Goal: Task Accomplishment & Management: Manage account settings

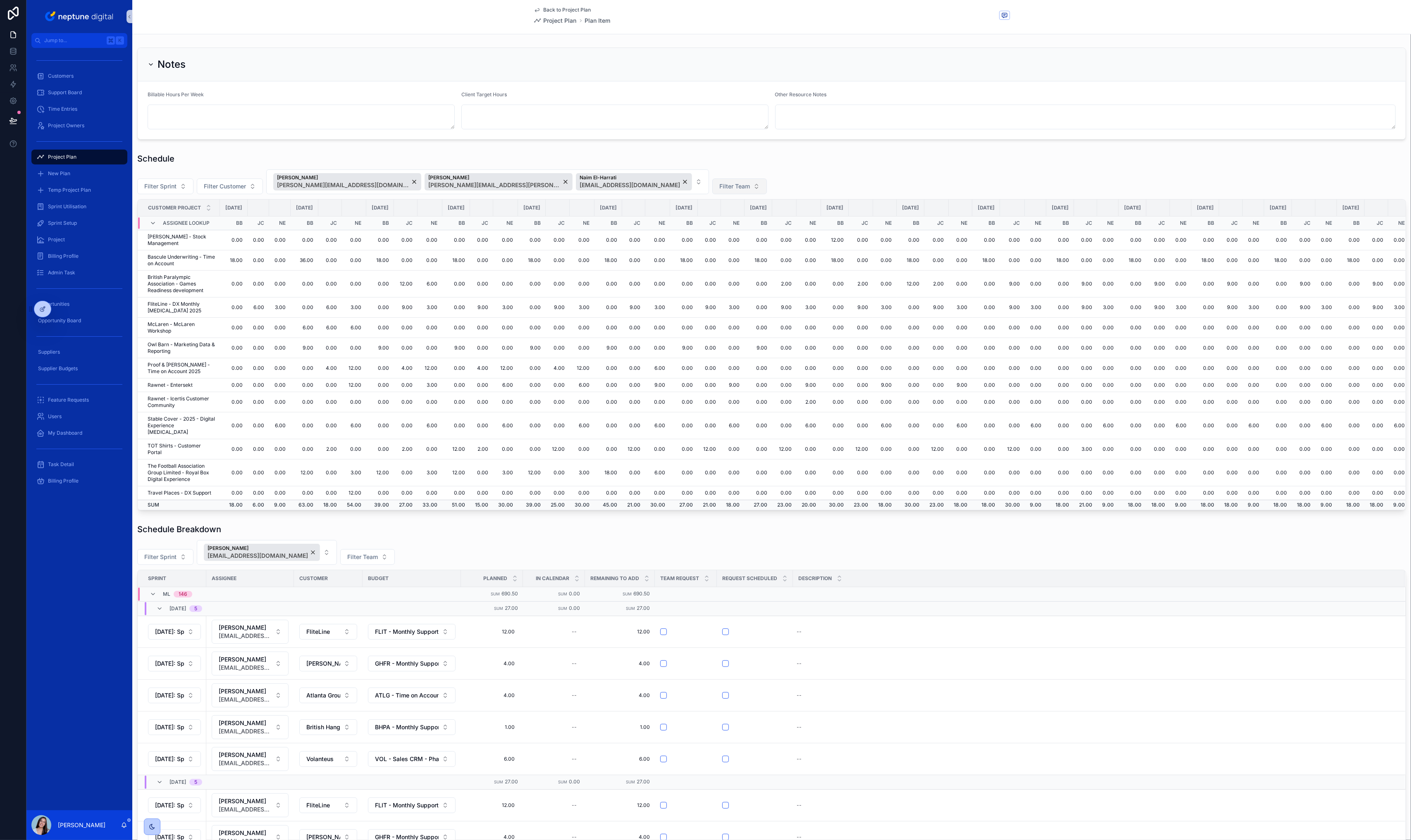
click at [719, 186] on span "Filter Team" at bounding box center [734, 187] width 31 height 9
click at [660, 165] on div "Schedule Filter Sprint Filter Customer [PERSON_NAME] [PERSON_NAME][EMAIL_ADDRES…" at bounding box center [772, 332] width 1269 height 357
click at [712, 184] on button "Filter Team" at bounding box center [739, 187] width 54 height 16
drag, startPoint x: 657, startPoint y: 220, endPoint x: 538, endPoint y: 188, distance: 123.2
click at [657, 220] on div "FM" at bounding box center [669, 219] width 99 height 14
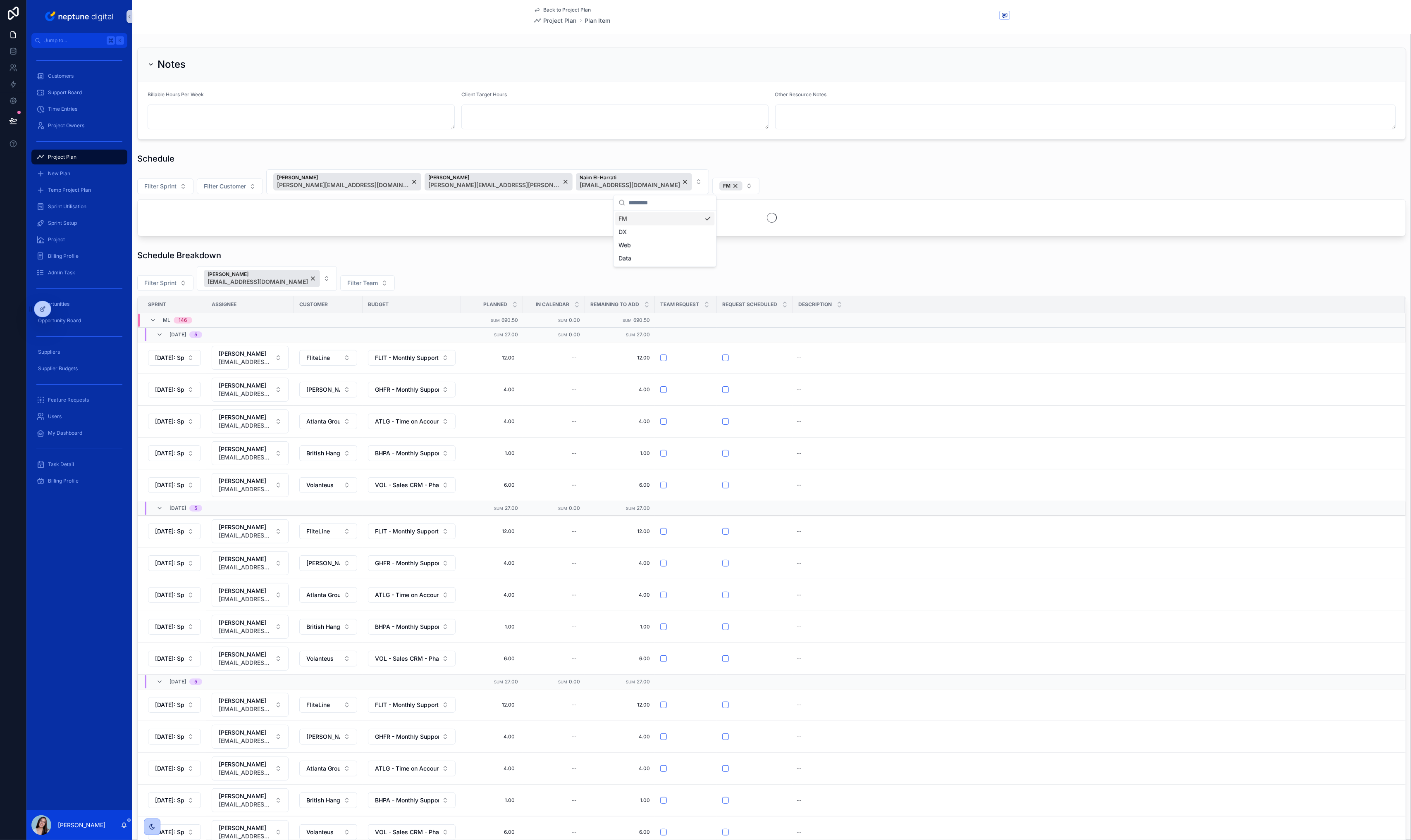
click at [631, 154] on div "Schedule" at bounding box center [772, 159] width 1269 height 11
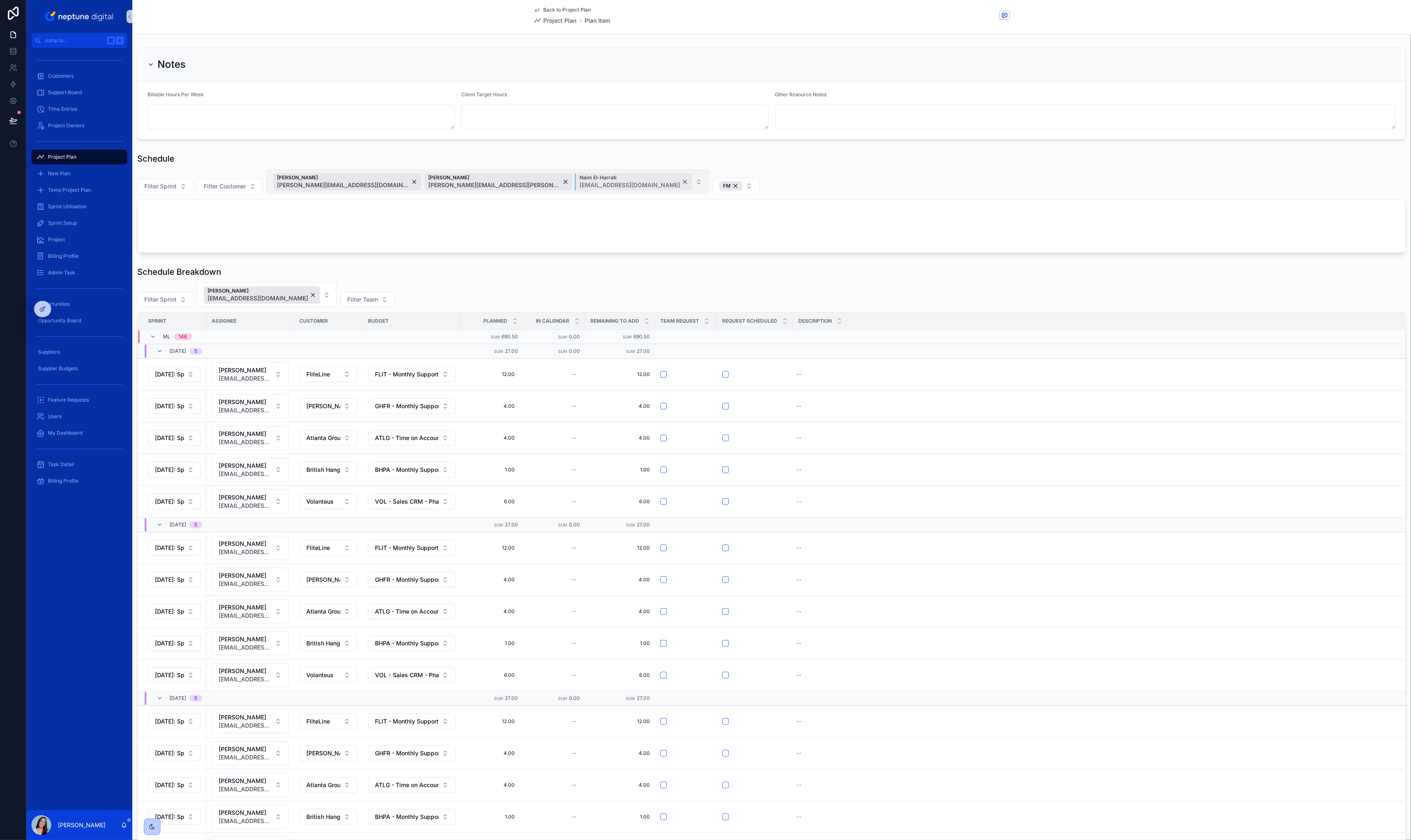
click at [616, 182] on div "Naim El-Harrati [EMAIL_ADDRESS][DOMAIN_NAME]" at bounding box center [634, 182] width 116 height 17
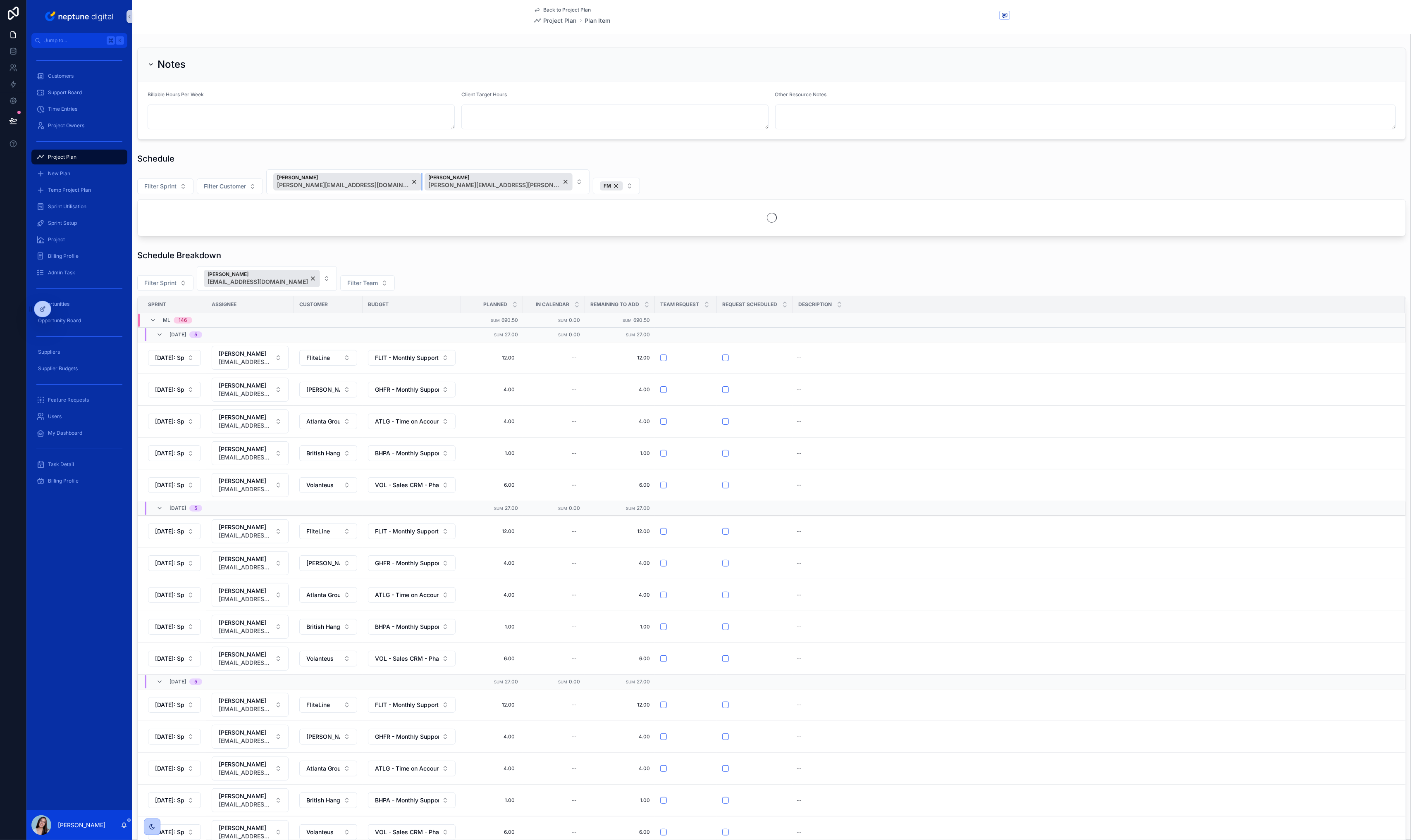
click at [367, 182] on div "[PERSON_NAME] [PERSON_NAME][EMAIL_ADDRESS][DOMAIN_NAME]" at bounding box center [347, 182] width 148 height 17
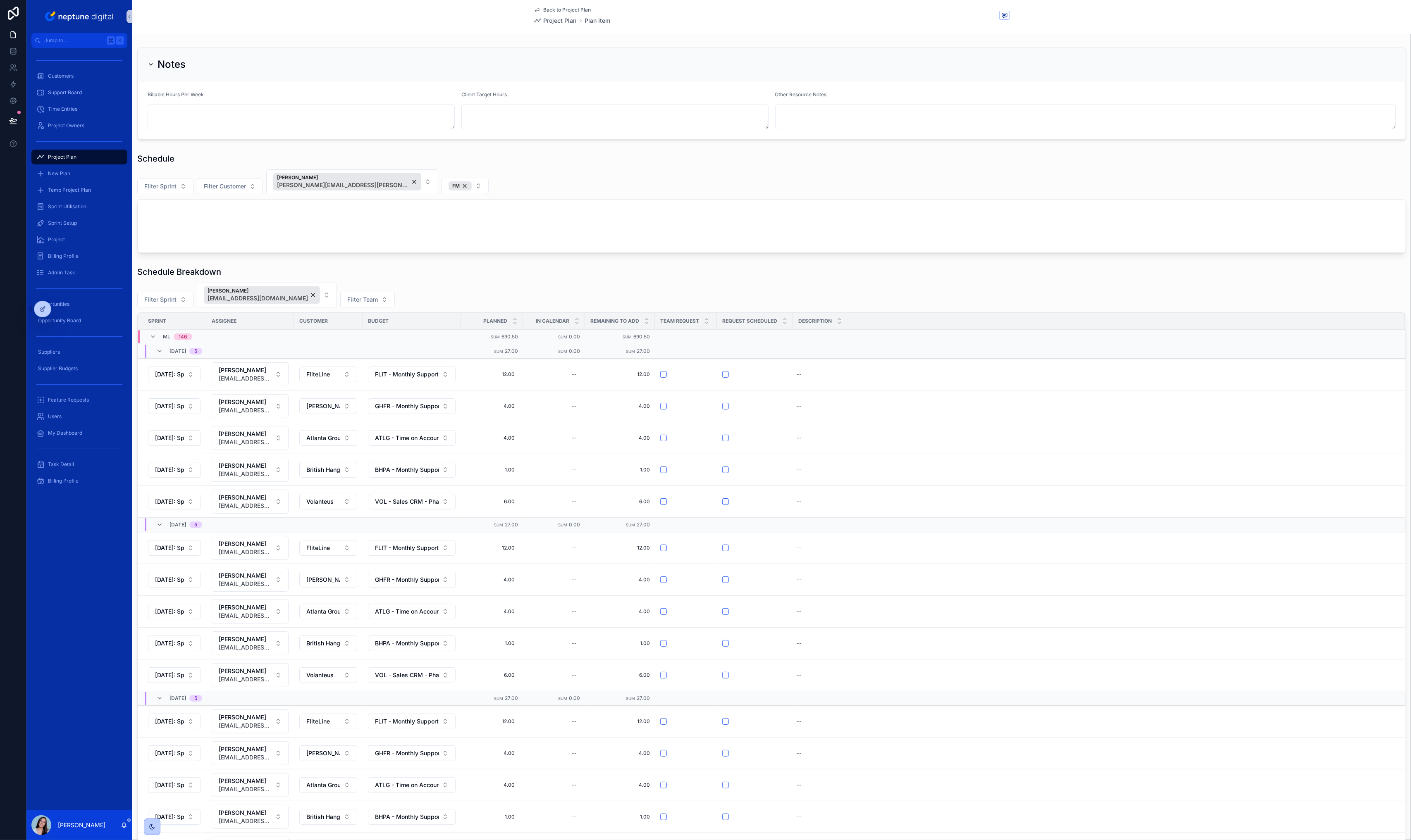
click at [385, 180] on div "[PERSON_NAME] [PERSON_NAME][EMAIL_ADDRESS][PERSON_NAME][DOMAIN_NAME]" at bounding box center [347, 182] width 148 height 17
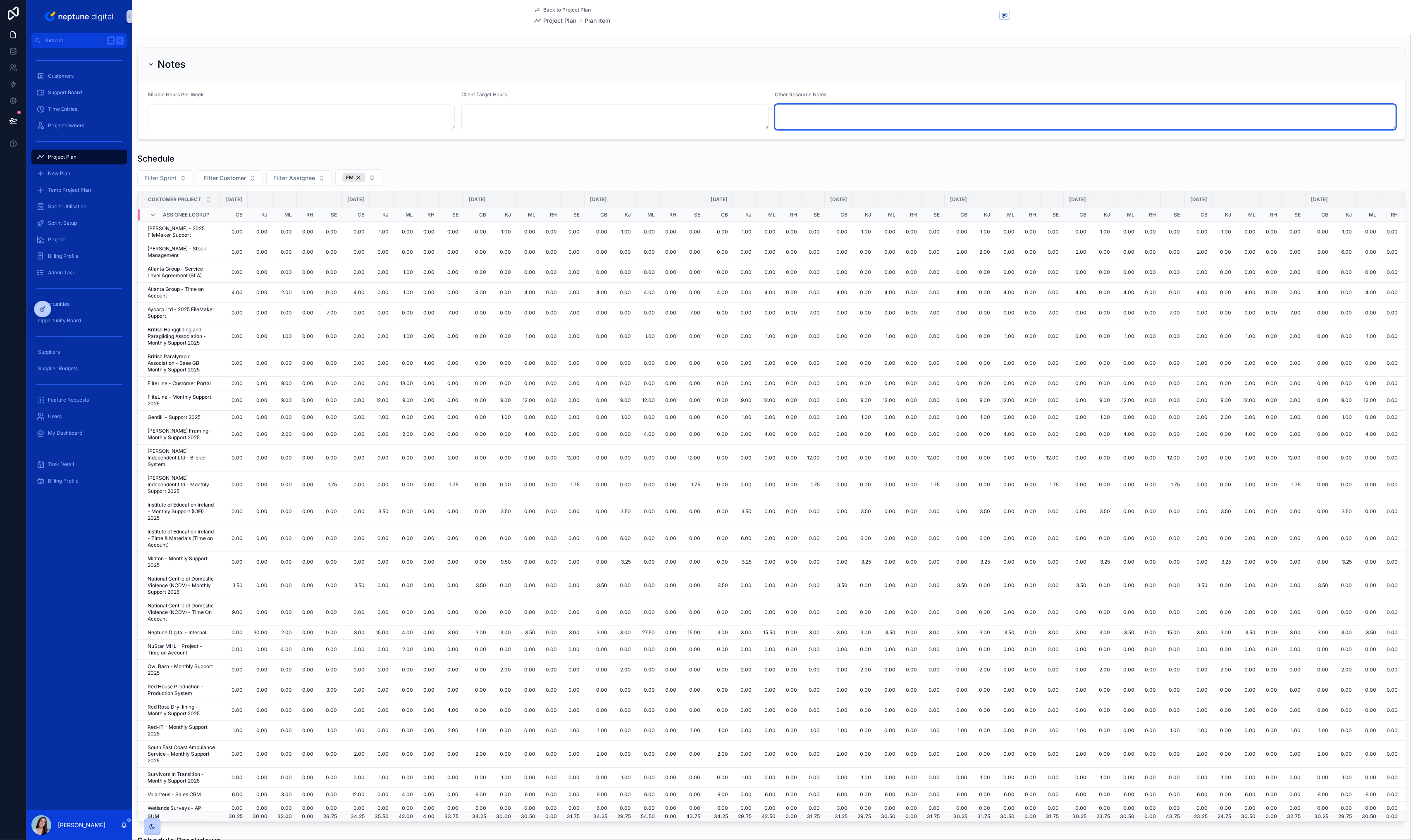
click at [914, 124] on textarea "scrollable content" at bounding box center [1086, 117] width 621 height 25
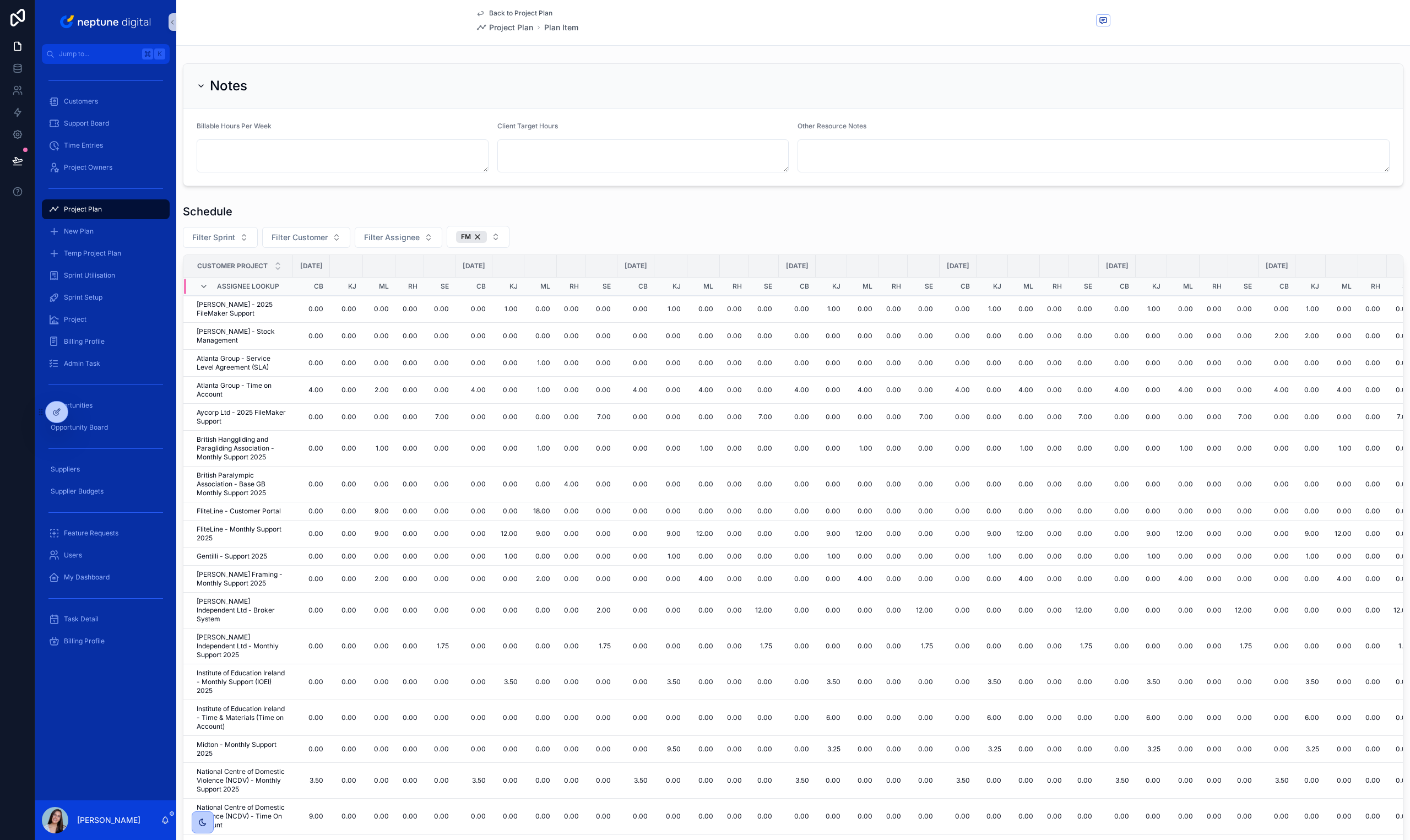
click at [1056, 213] on div "Schedule" at bounding box center [793, 211] width 1220 height 15
click at [424, 286] on td "RH" at bounding box center [410, 286] width 29 height 18
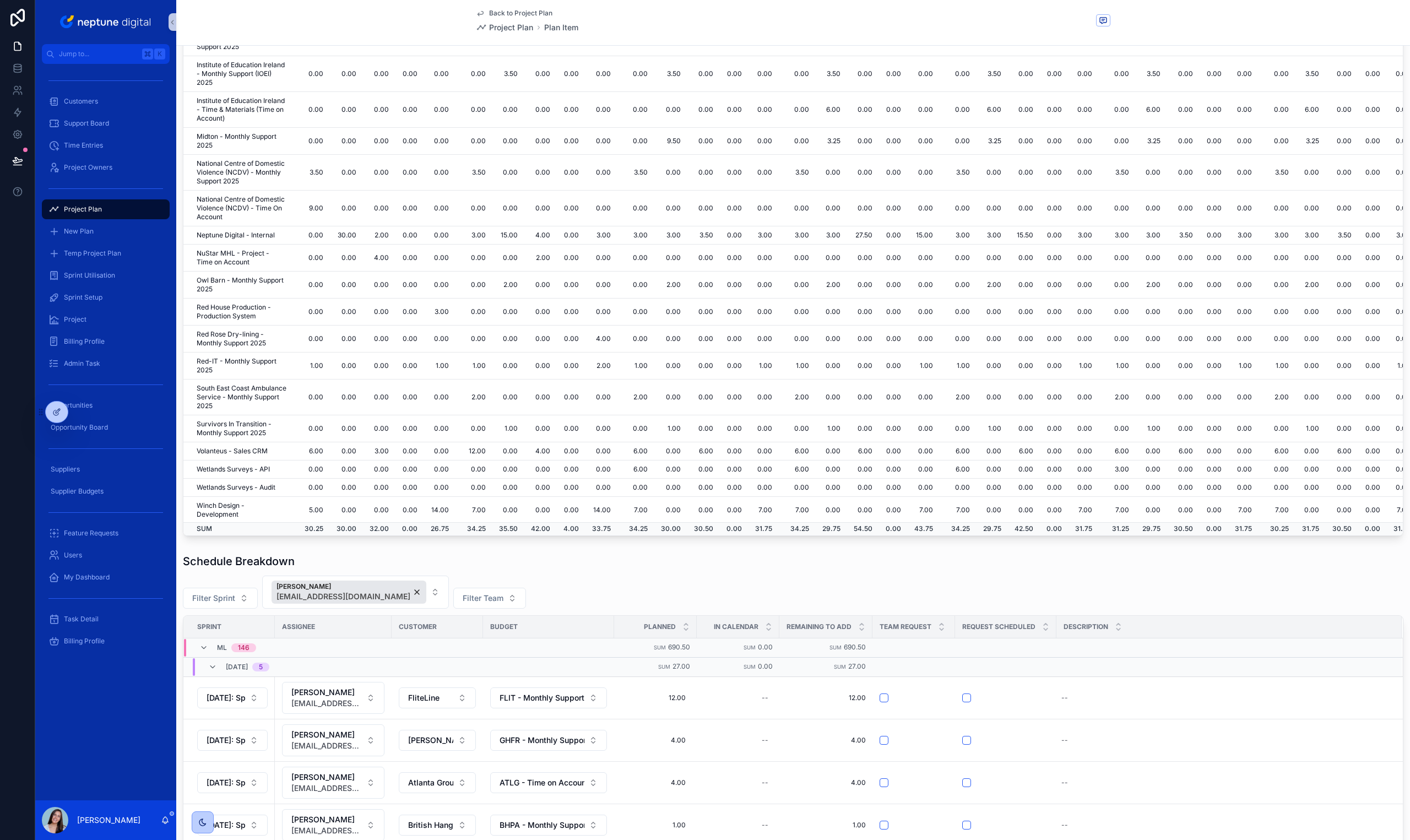
scroll to position [269, 0]
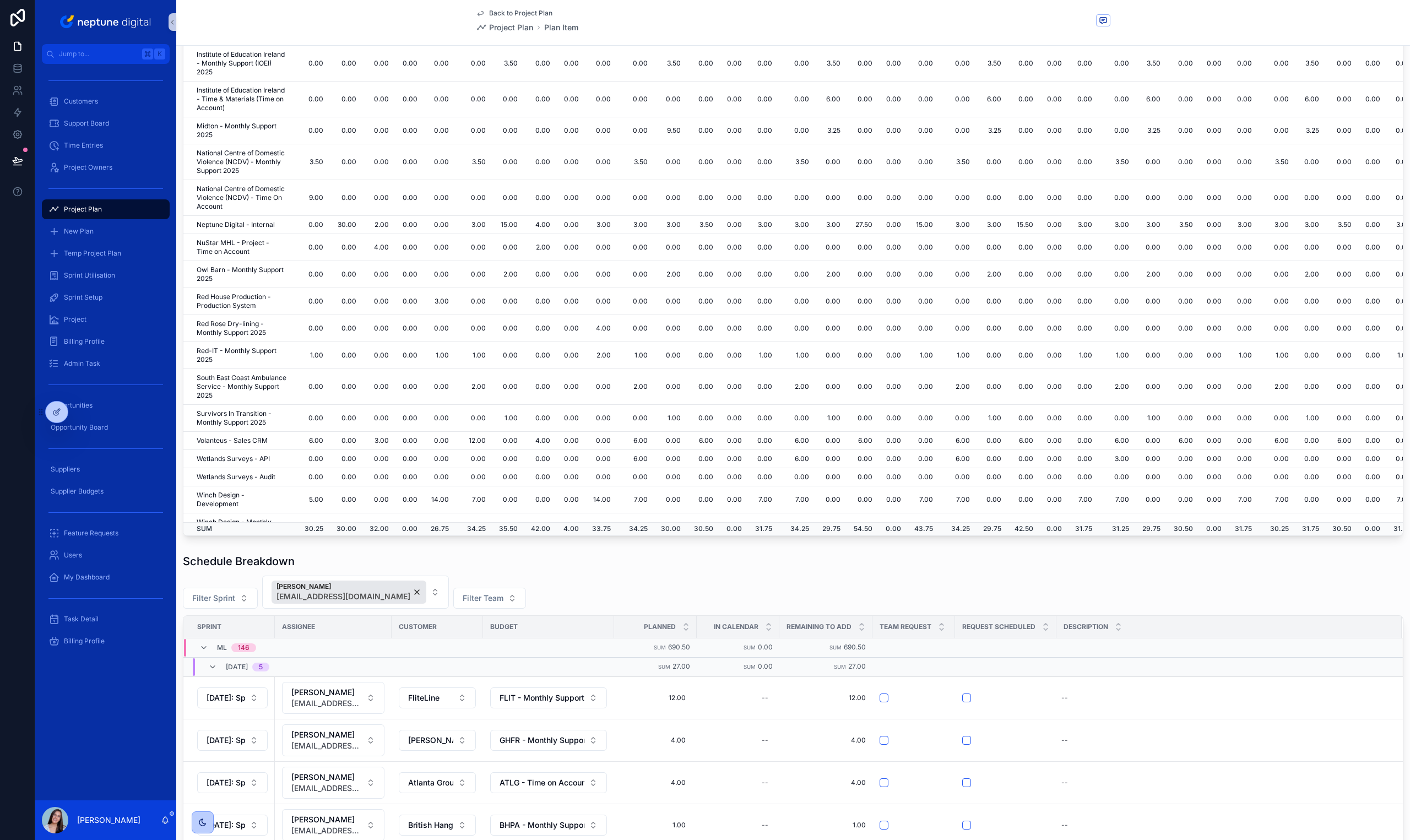
click at [557, 528] on td "42.00" at bounding box center [540, 529] width 32 height 13
click at [879, 529] on td "54.50" at bounding box center [863, 529] width 32 height 13
click at [1040, 530] on td "42.50" at bounding box center [1024, 529] width 32 height 13
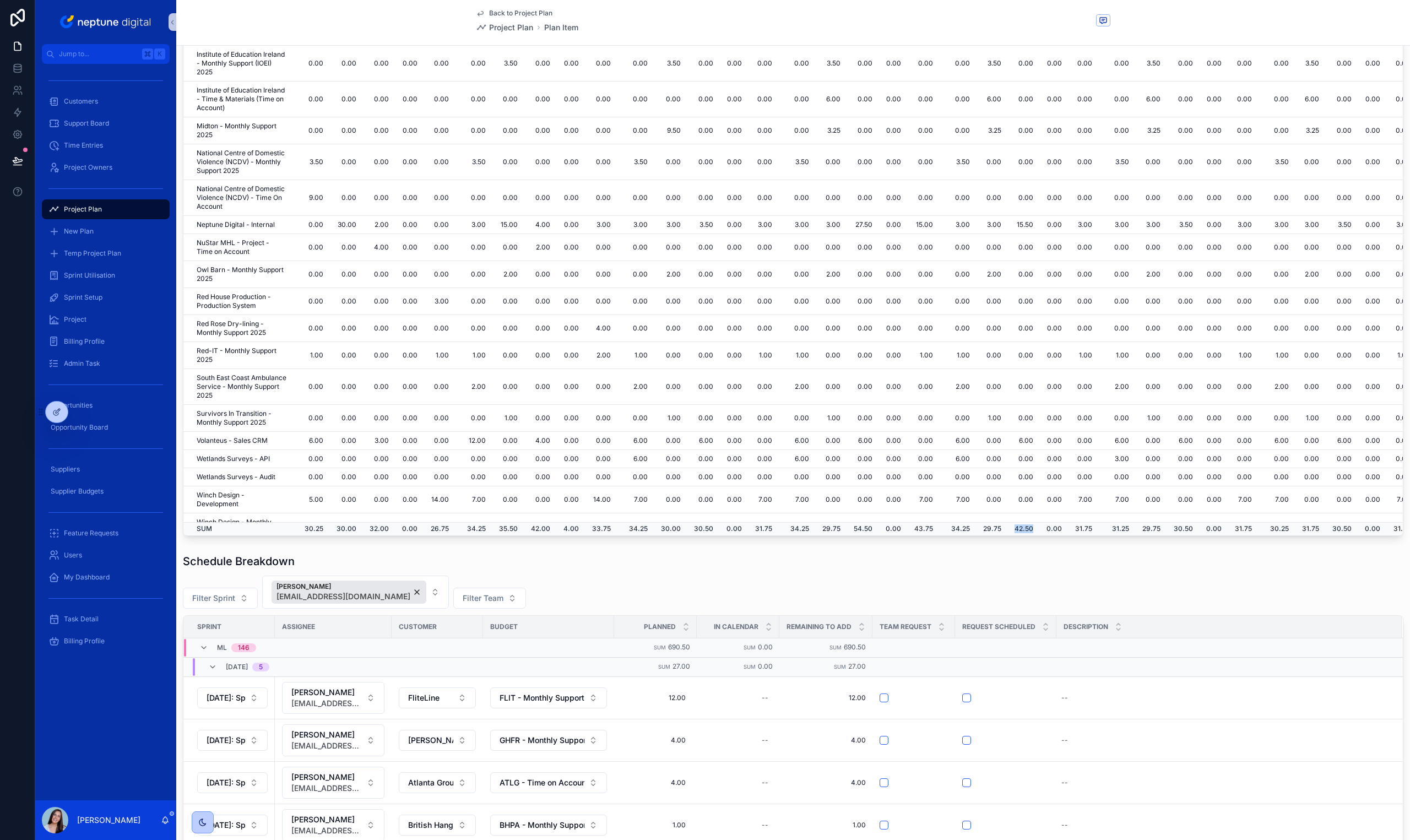
drag, startPoint x: 1090, startPoint y: 530, endPoint x: 1076, endPoint y: 530, distance: 14.0
click at [1040, 530] on td "42.50" at bounding box center [1024, 529] width 32 height 13
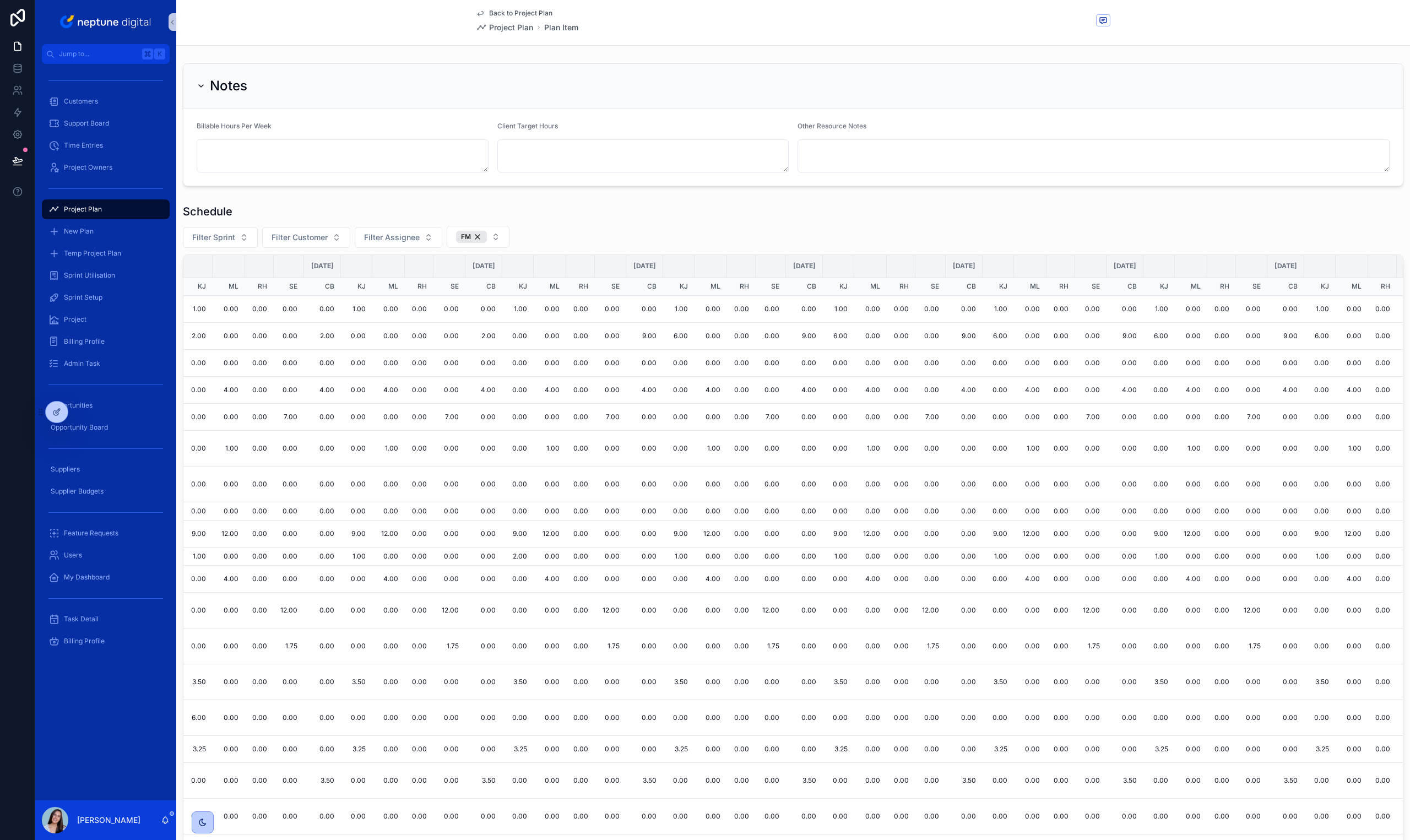
scroll to position [0, 1114]
click at [826, 338] on td "9.00" at bounding box center [807, 336] width 37 height 27
click at [858, 338] on td "6.00" at bounding box center [842, 336] width 31 height 27
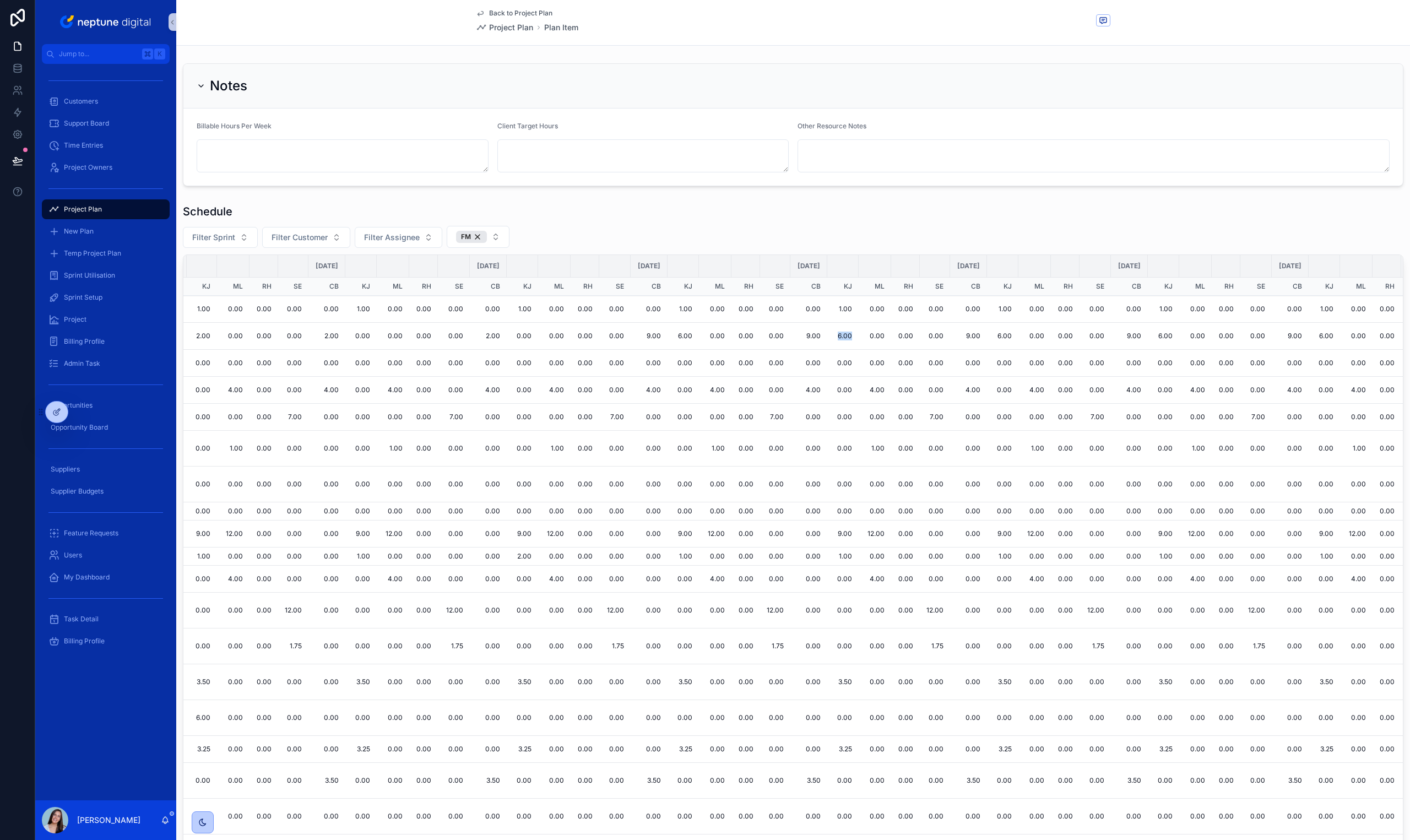
click at [858, 338] on td "6.00" at bounding box center [842, 336] width 31 height 27
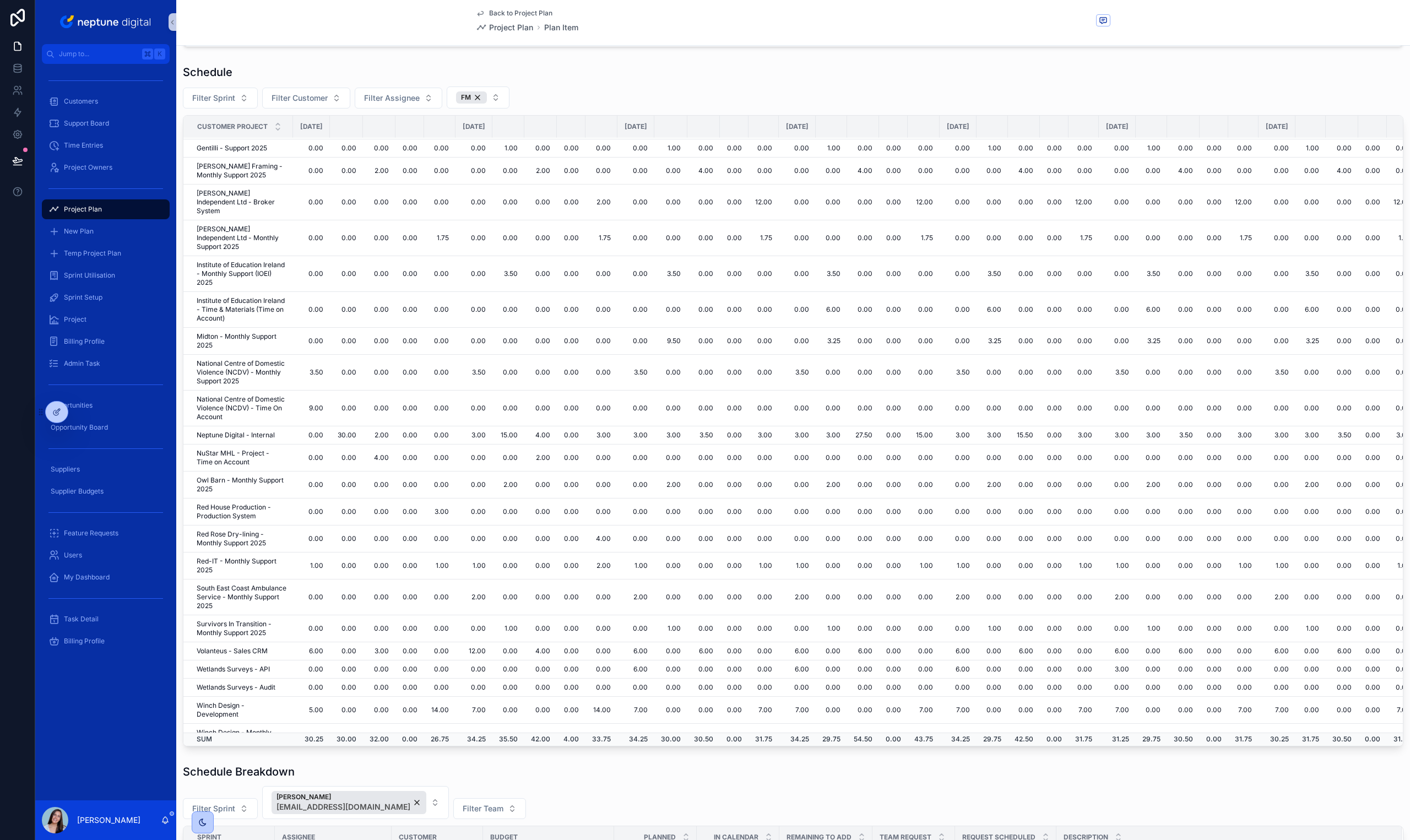
scroll to position [140, 0]
click at [655, 660] on td "6.00" at bounding box center [635, 669] width 37 height 18
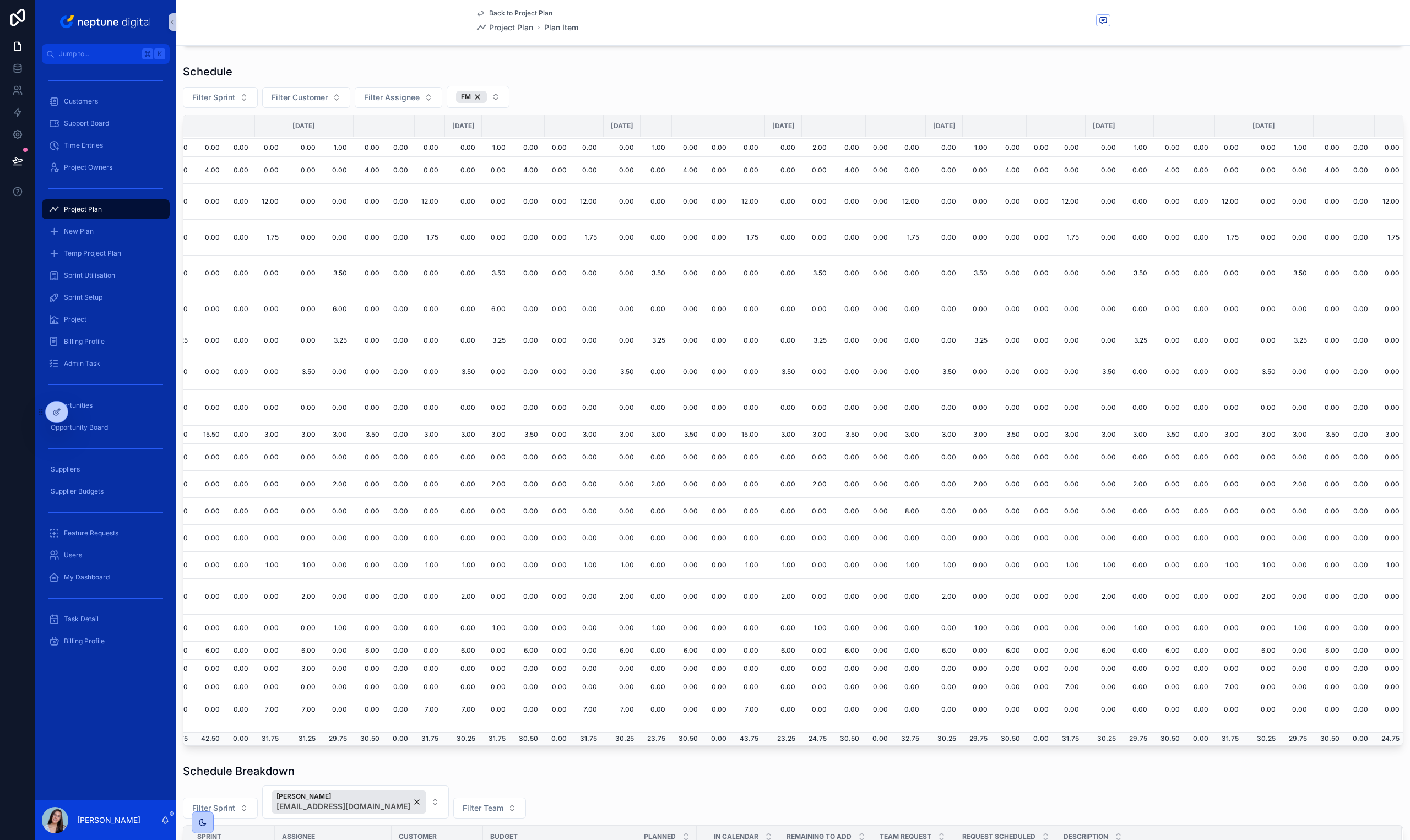
scroll to position [269, 813]
click at [1086, 678] on td "7.00" at bounding box center [1071, 687] width 30 height 18
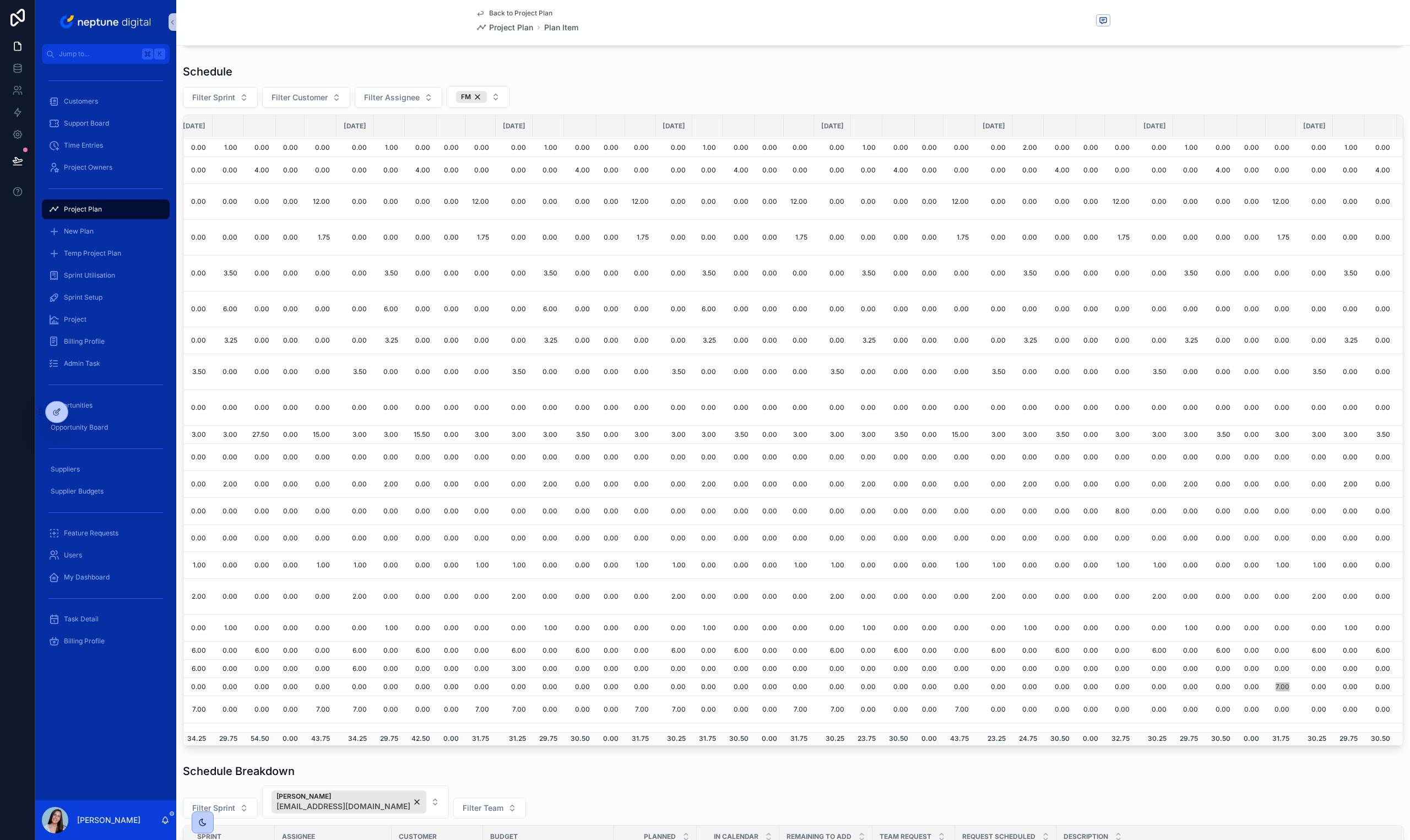
scroll to position [269, 0]
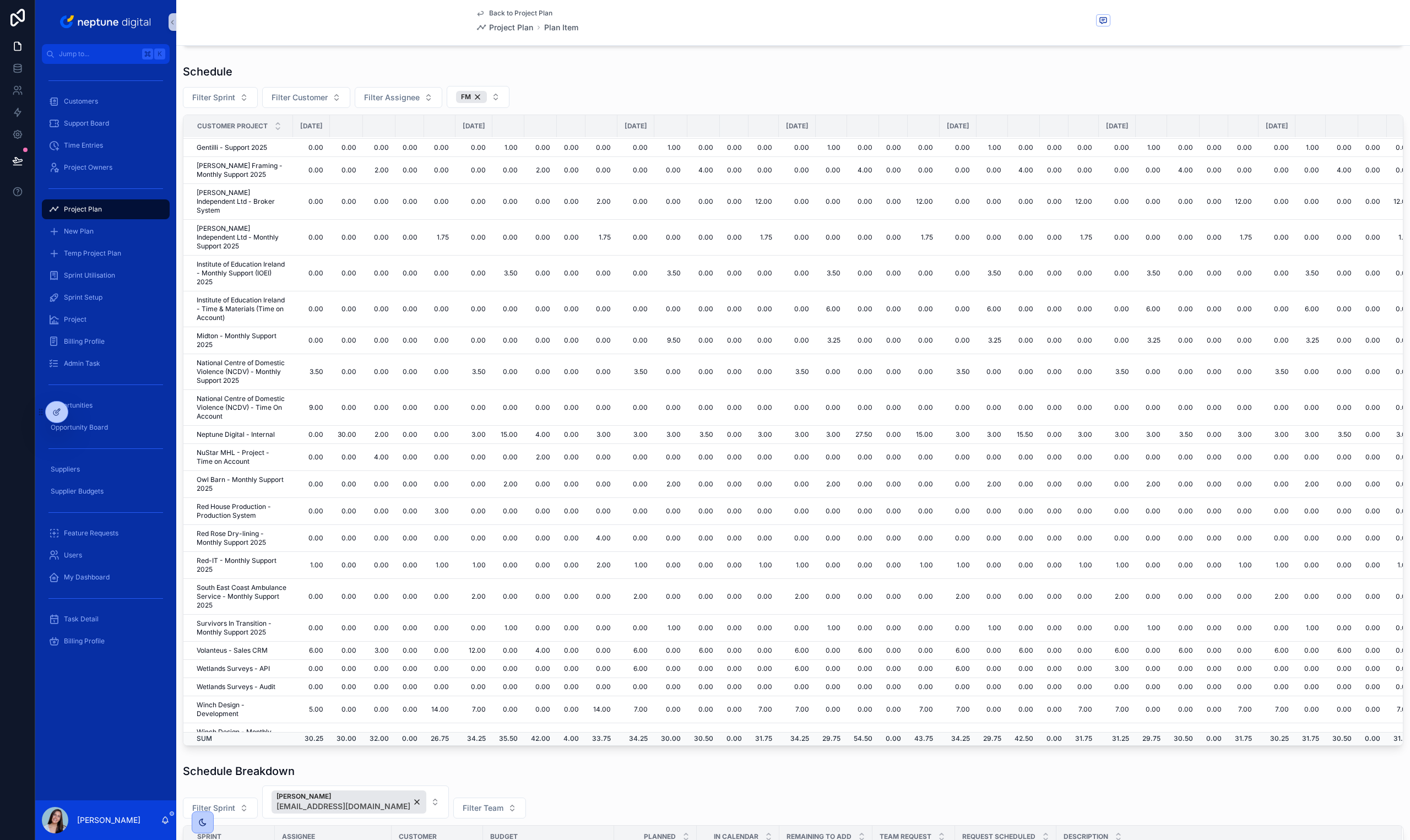
click at [330, 390] on td "9.00" at bounding box center [312, 408] width 37 height 36
click at [231, 444] on td "NuStar MHL - Project - Time on Account" at bounding box center [238, 457] width 110 height 27
click at [330, 444] on td "0.00" at bounding box center [312, 457] width 37 height 27
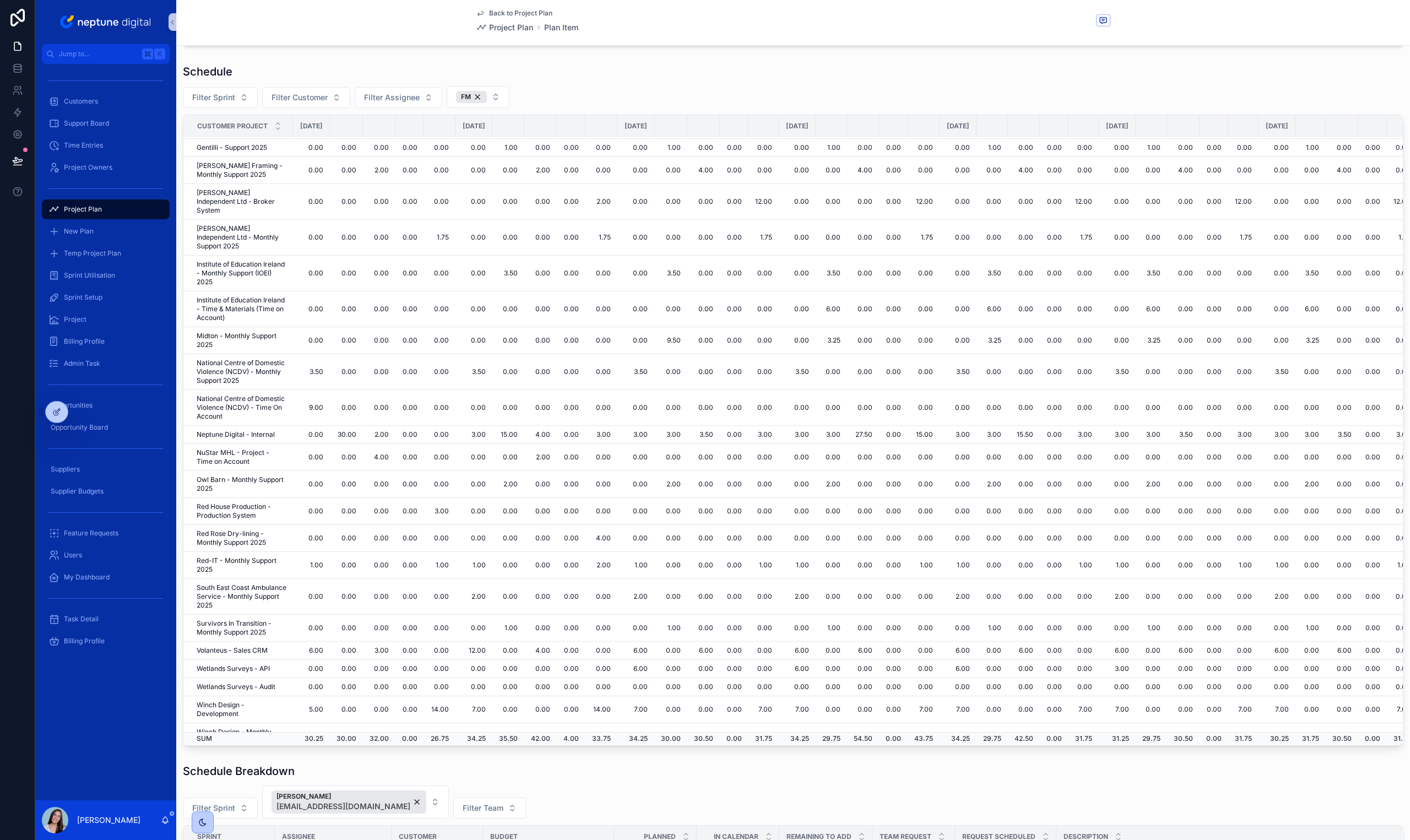
click at [330, 444] on td "0.00" at bounding box center [312, 457] width 37 height 27
click at [720, 444] on td "0.00" at bounding box center [704, 457] width 32 height 27
drag, startPoint x: 749, startPoint y: 440, endPoint x: 830, endPoint y: 436, distance: 81.1
click at [492, 97] on button "FM" at bounding box center [478, 96] width 63 height 22
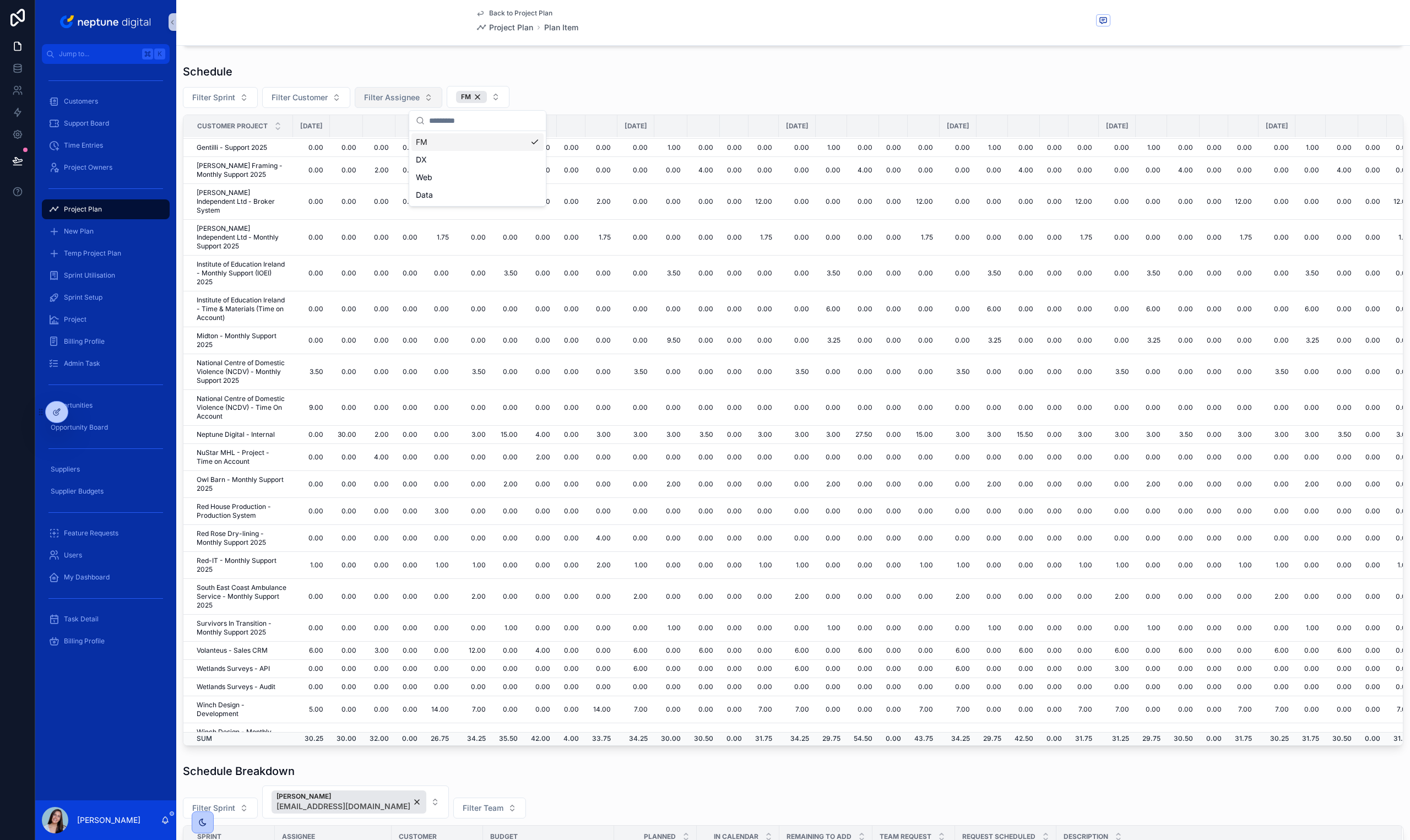
click at [416, 97] on span "Filter Assignee" at bounding box center [392, 98] width 55 height 11
type input "***"
click at [357, 160] on div "[PERSON_NAME] [PERSON_NAME][EMAIL_ADDRESS][DOMAIN_NAME]" at bounding box center [398, 148] width 132 height 29
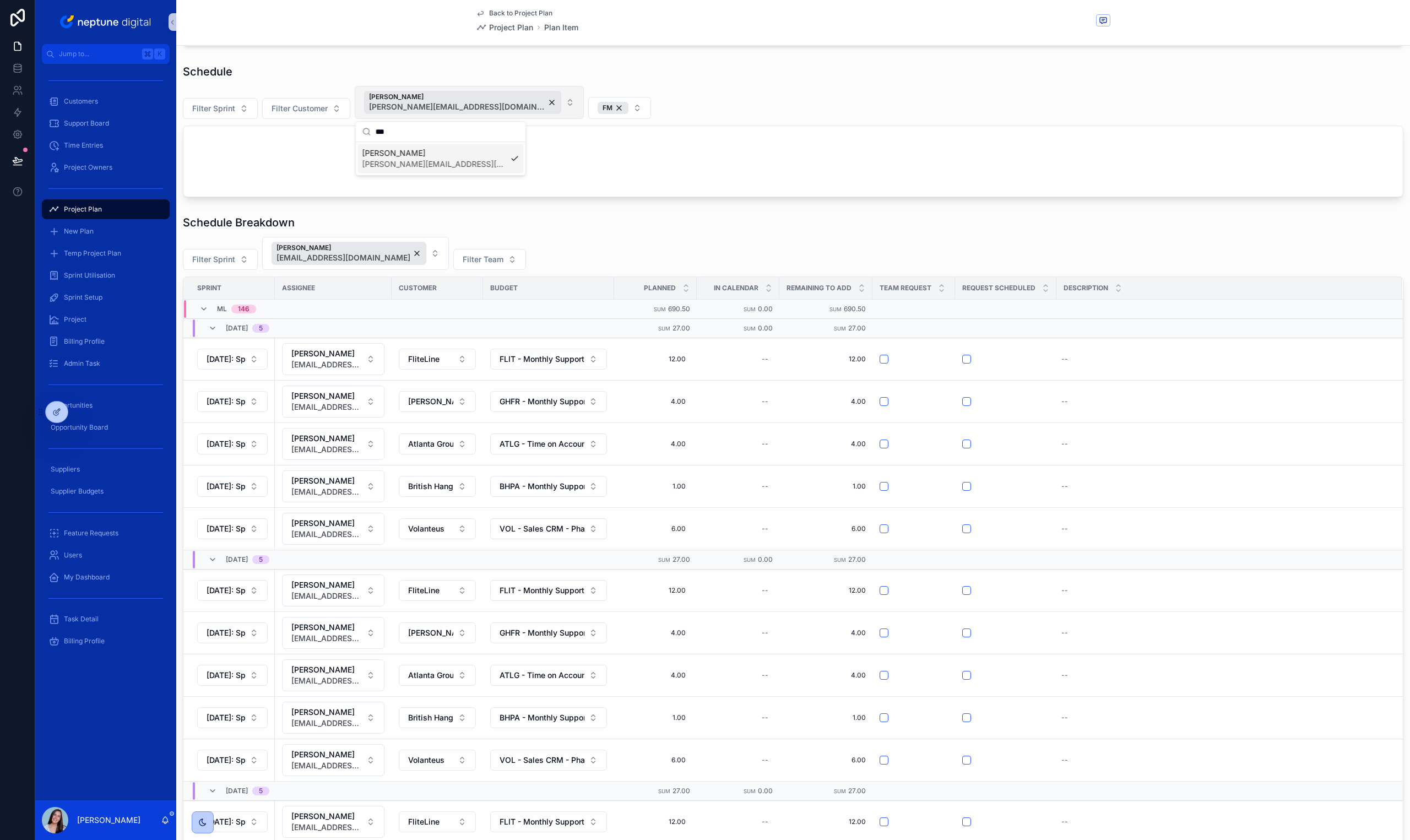
click at [515, 98] on button "[PERSON_NAME] [PERSON_NAME][EMAIL_ADDRESS][DOMAIN_NAME]" at bounding box center [469, 102] width 230 height 33
click at [512, 106] on button "[PERSON_NAME] [PERSON_NAME][EMAIL_ADDRESS][DOMAIN_NAME]" at bounding box center [469, 102] width 230 height 33
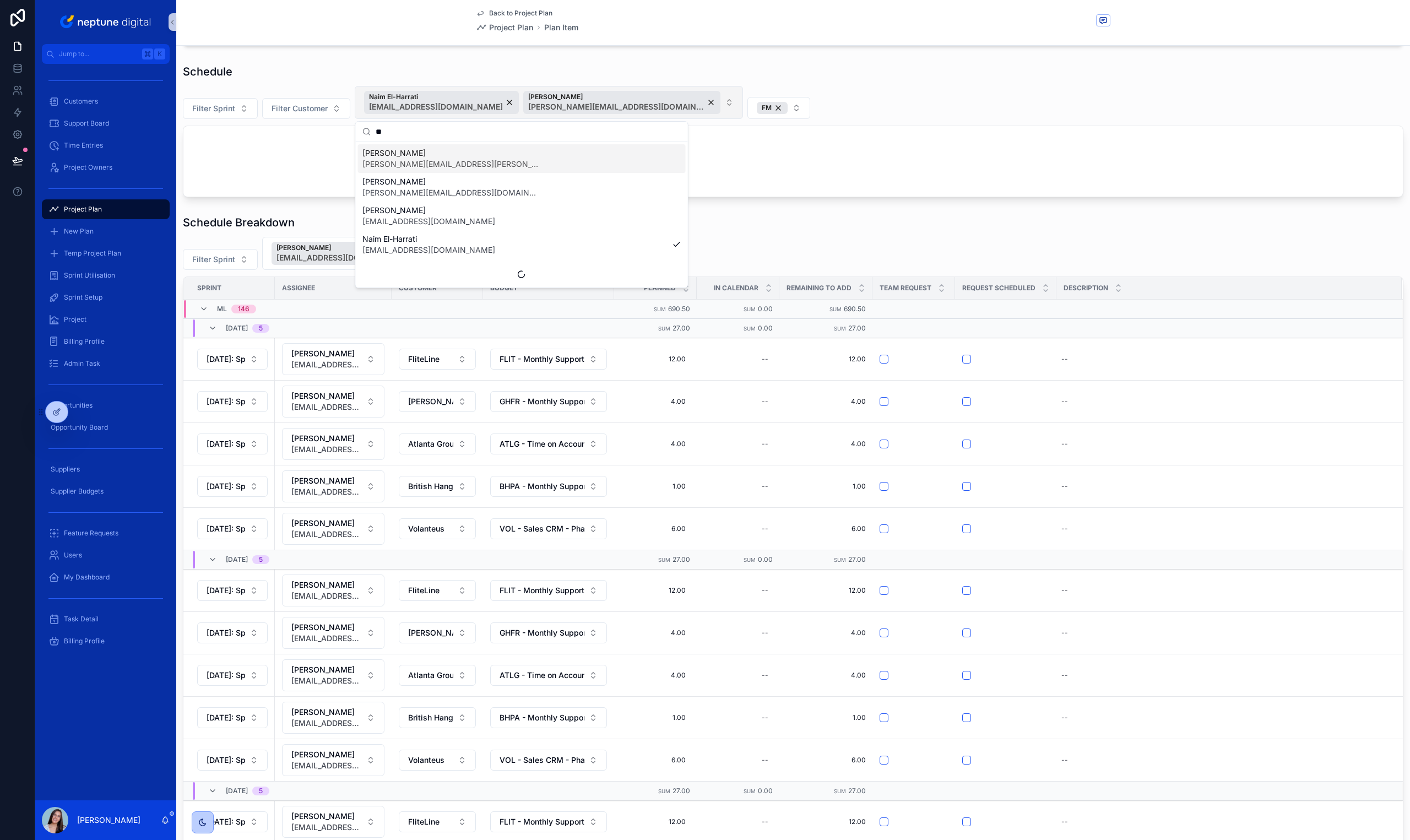
type input "*"
type input "*****"
click at [491, 155] on div "[PERSON_NAME] [PERSON_NAME][EMAIL_ADDRESS][PERSON_NAME][DOMAIN_NAME]" at bounding box center [522, 158] width 328 height 29
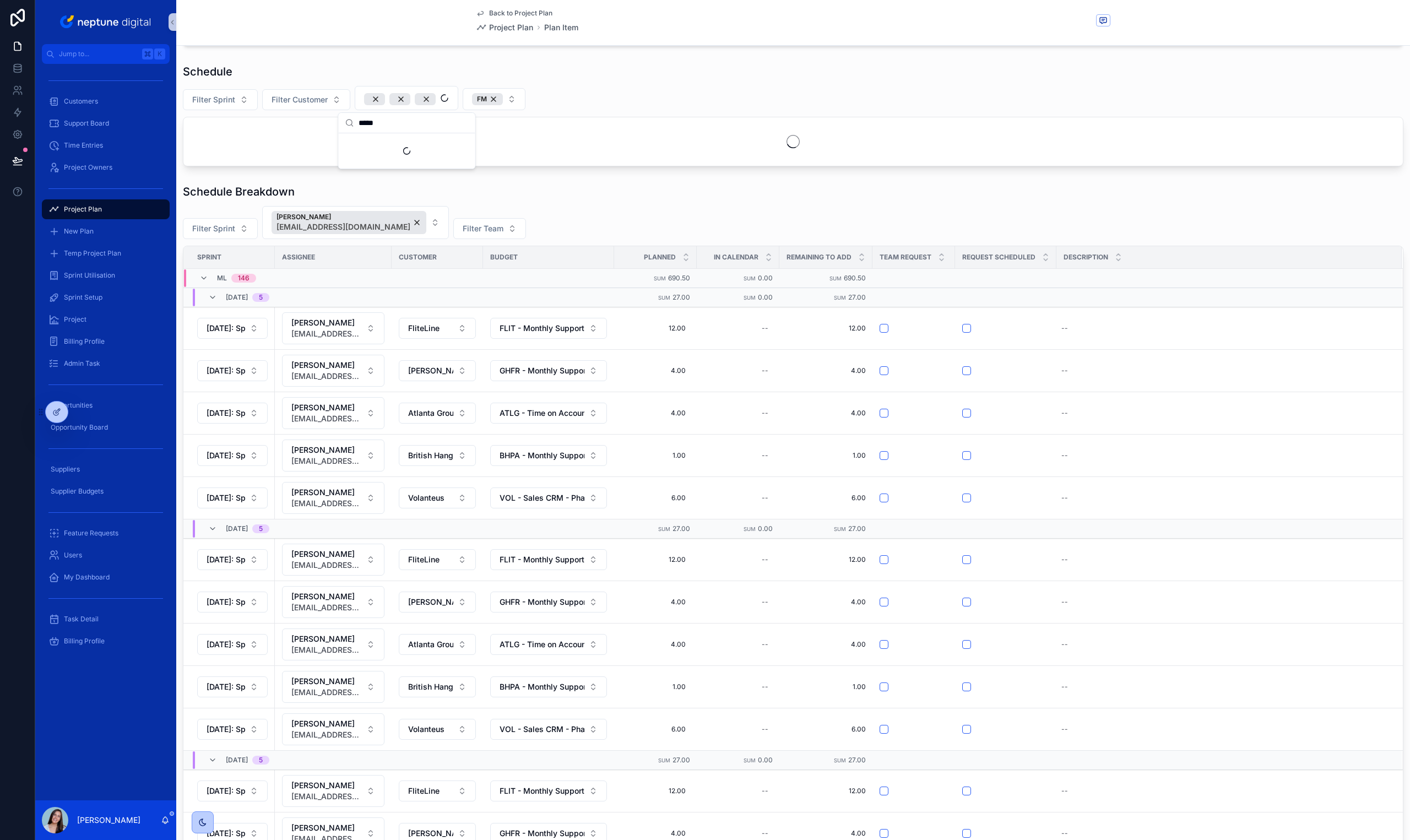
click at [950, 91] on div "Filter Sprint Filter Customer FM" at bounding box center [793, 97] width 1220 height 24
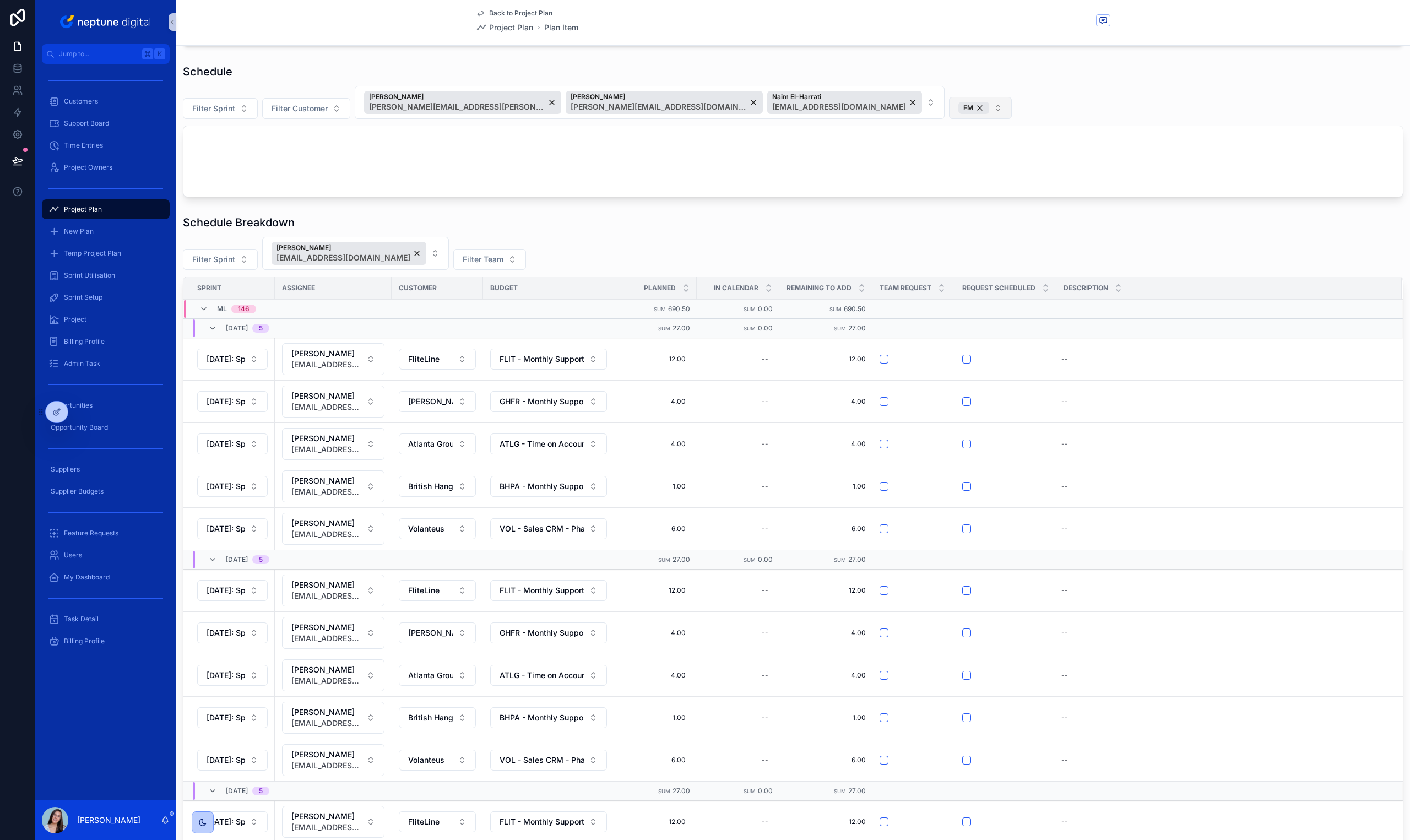
click at [958, 108] on div "FM" at bounding box center [974, 108] width 30 height 12
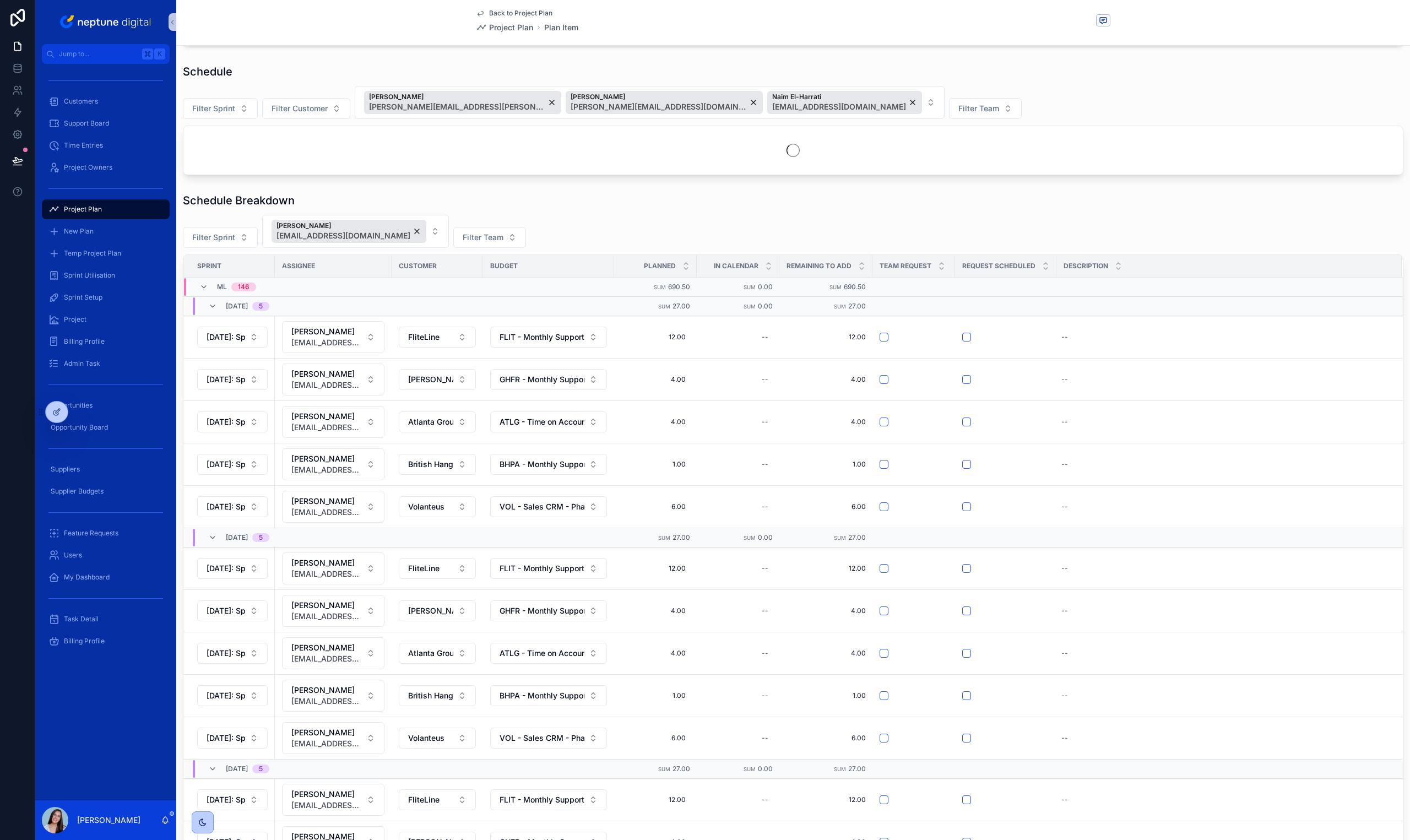
click at [1083, 68] on div "Schedule" at bounding box center [793, 71] width 1220 height 15
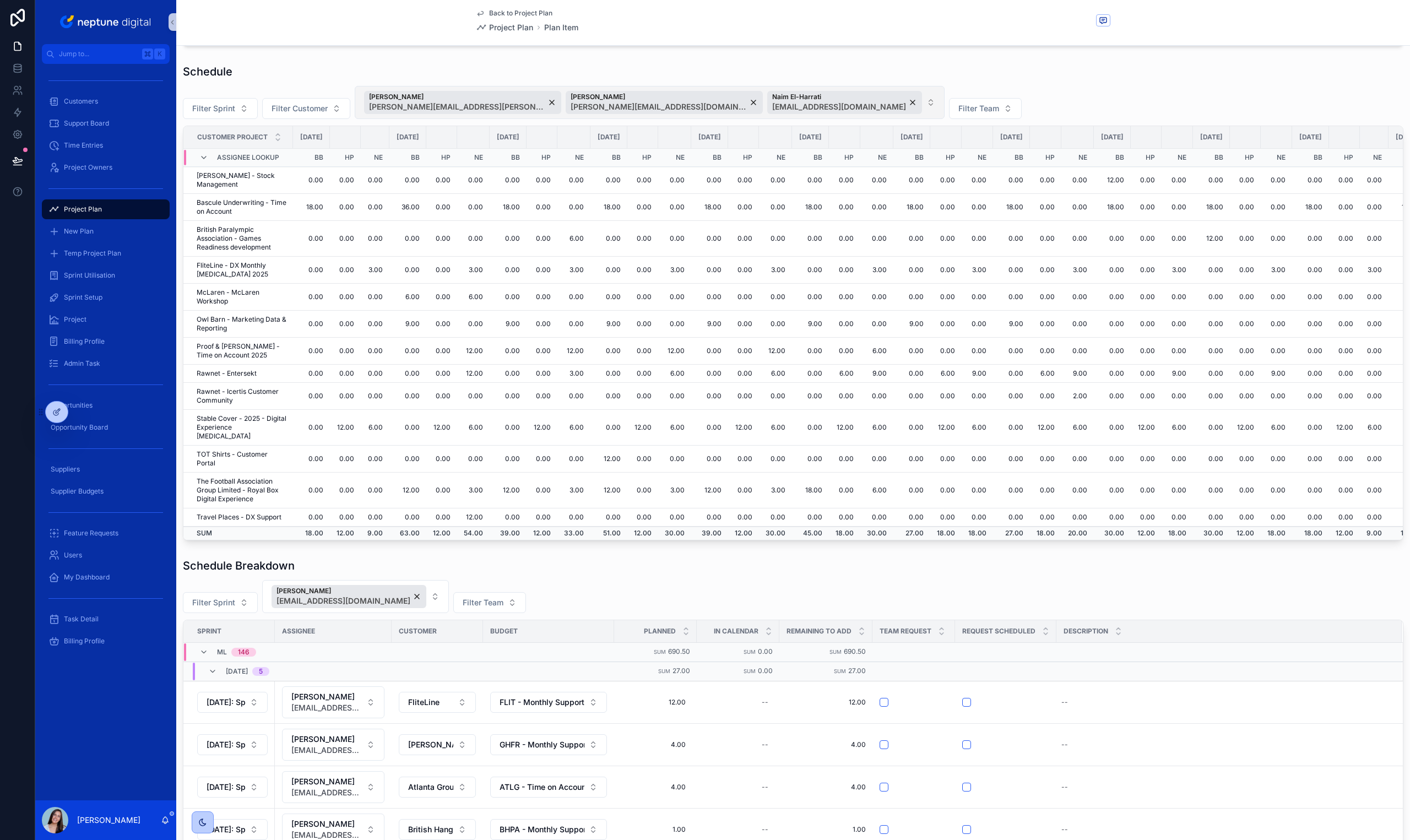
click at [836, 101] on button "[PERSON_NAME] [PERSON_NAME][EMAIL_ADDRESS][PERSON_NAME][DOMAIN_NAME] [PERSON_NA…" at bounding box center [649, 102] width 590 height 33
type input "***"
click at [711, 161] on div "[PERSON_NAME] [PERSON_NAME][EMAIL_ADDRESS][PERSON_NAME][DOMAIN_NAME]" at bounding box center [599, 158] width 482 height 29
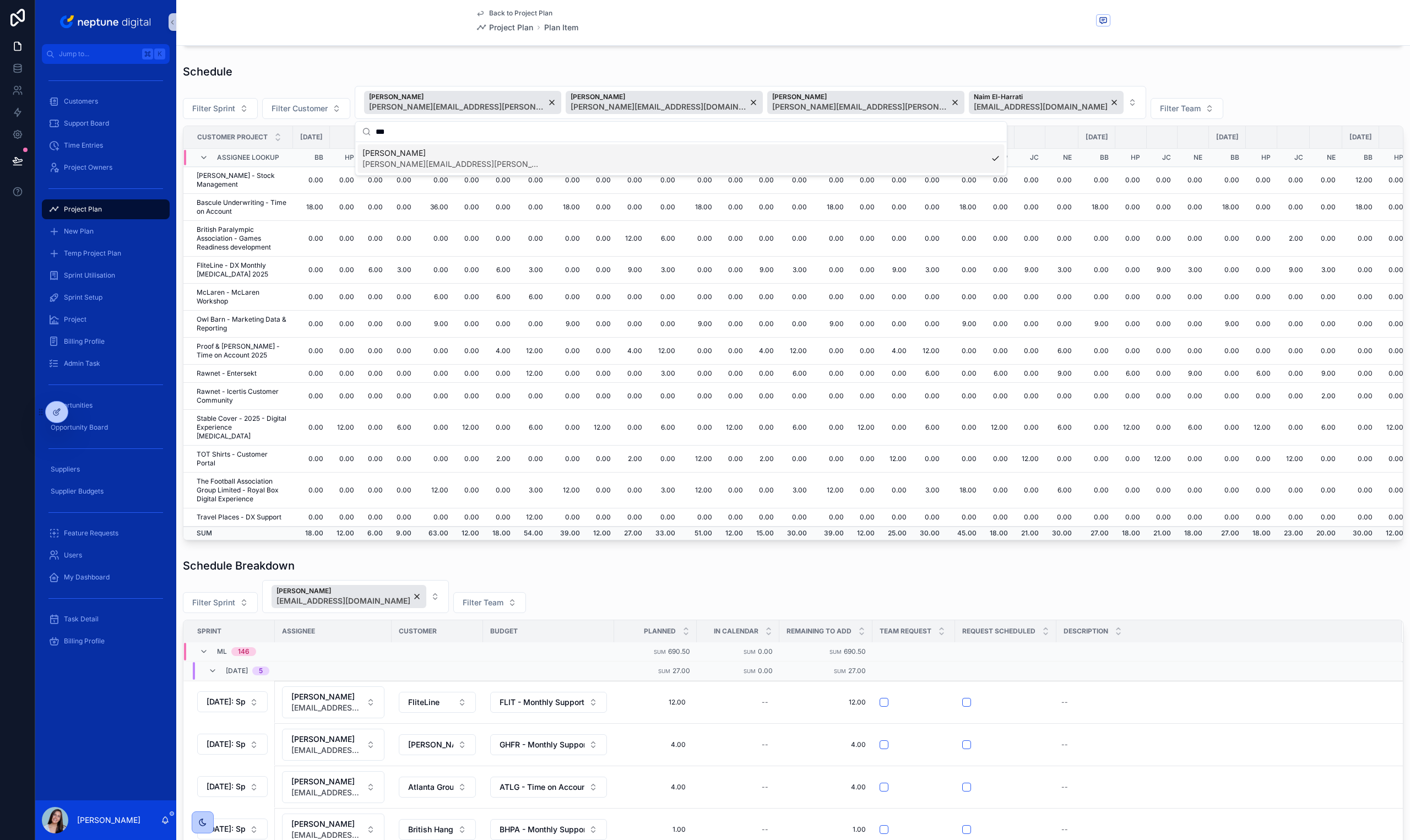
click at [1129, 81] on div "Schedule Filter Sprint Filter Customer [PERSON_NAME] [PERSON_NAME][EMAIL_ADDRES…" at bounding box center [793, 302] width 1220 height 476
click at [1045, 451] on td "12.00" at bounding box center [1030, 459] width 30 height 27
click at [1045, 450] on td "12.00" at bounding box center [1030, 459] width 30 height 27
click at [1178, 450] on td "12.00" at bounding box center [1162, 459] width 30 height 27
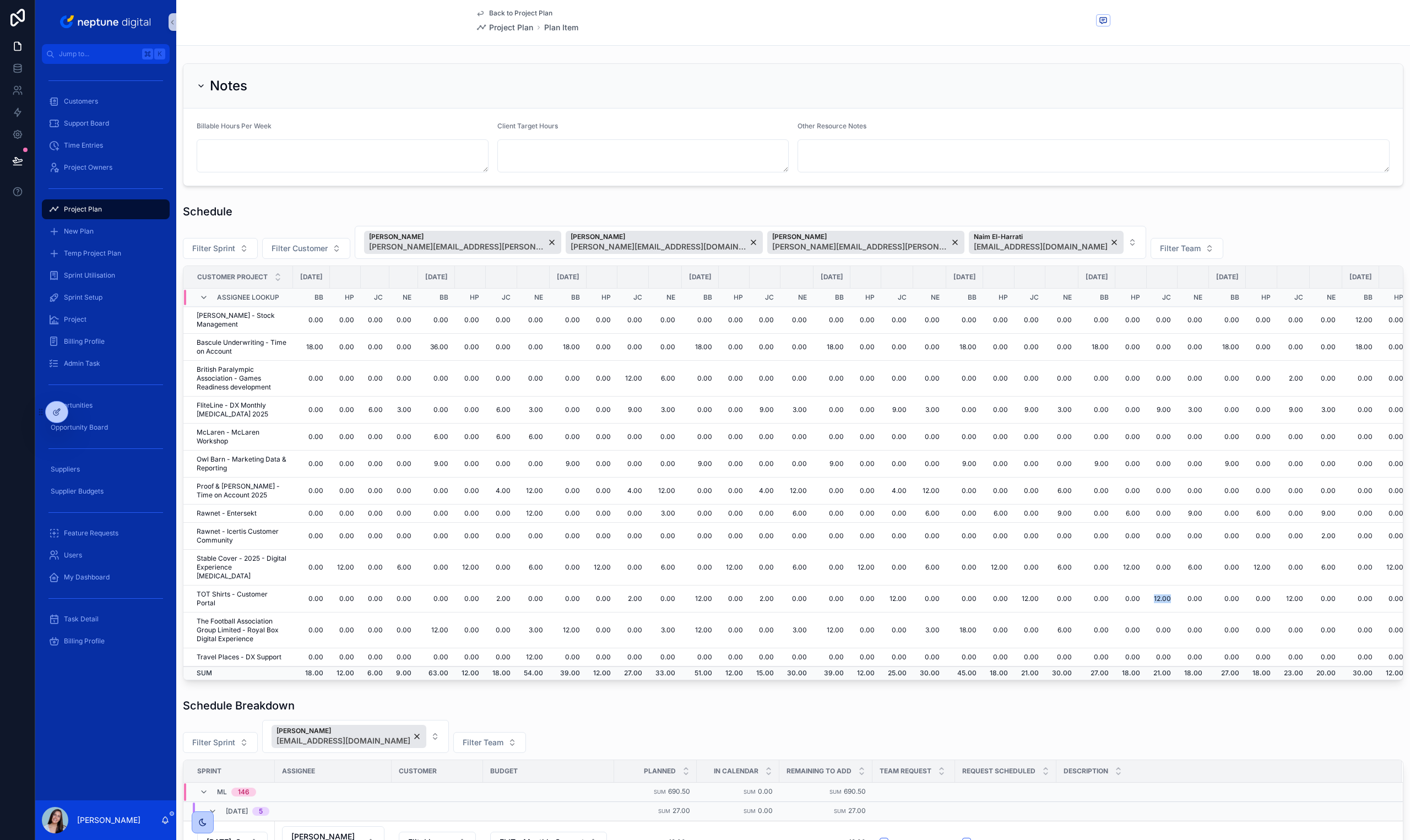
click at [447, 279] on span "[DATE]" at bounding box center [436, 276] width 23 height 9
click at [446, 279] on span "[DATE]" at bounding box center [436, 276] width 23 height 9
click at [447, 279] on span "[DATE]" at bounding box center [436, 276] width 23 height 9
click at [587, 351] on td "18.00" at bounding box center [568, 347] width 37 height 27
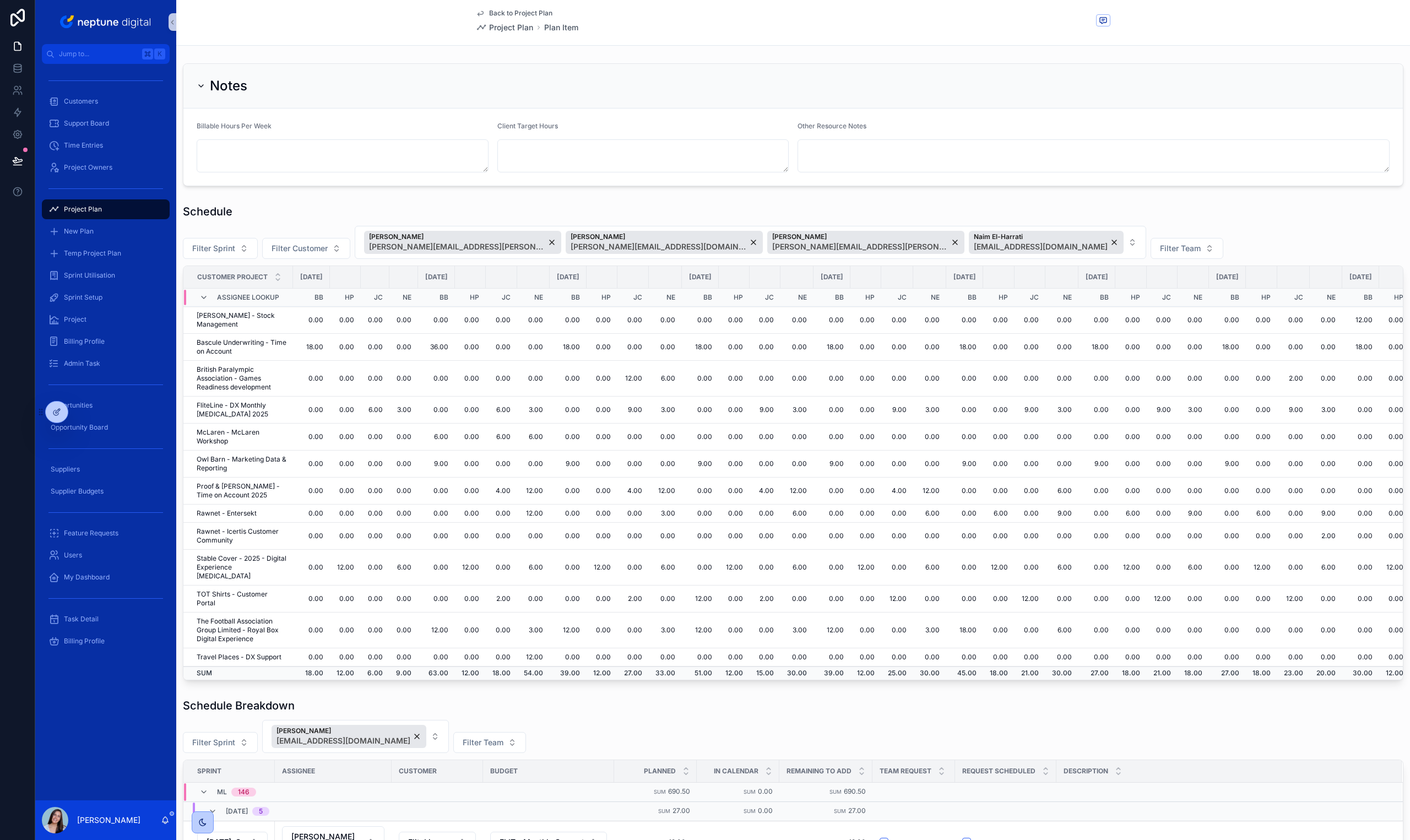
click at [587, 347] on td "18.00" at bounding box center [568, 347] width 37 height 27
click at [587, 344] on td "18.00" at bounding box center [568, 347] width 37 height 27
click at [587, 667] on td "39.00" at bounding box center [568, 673] width 37 height 13
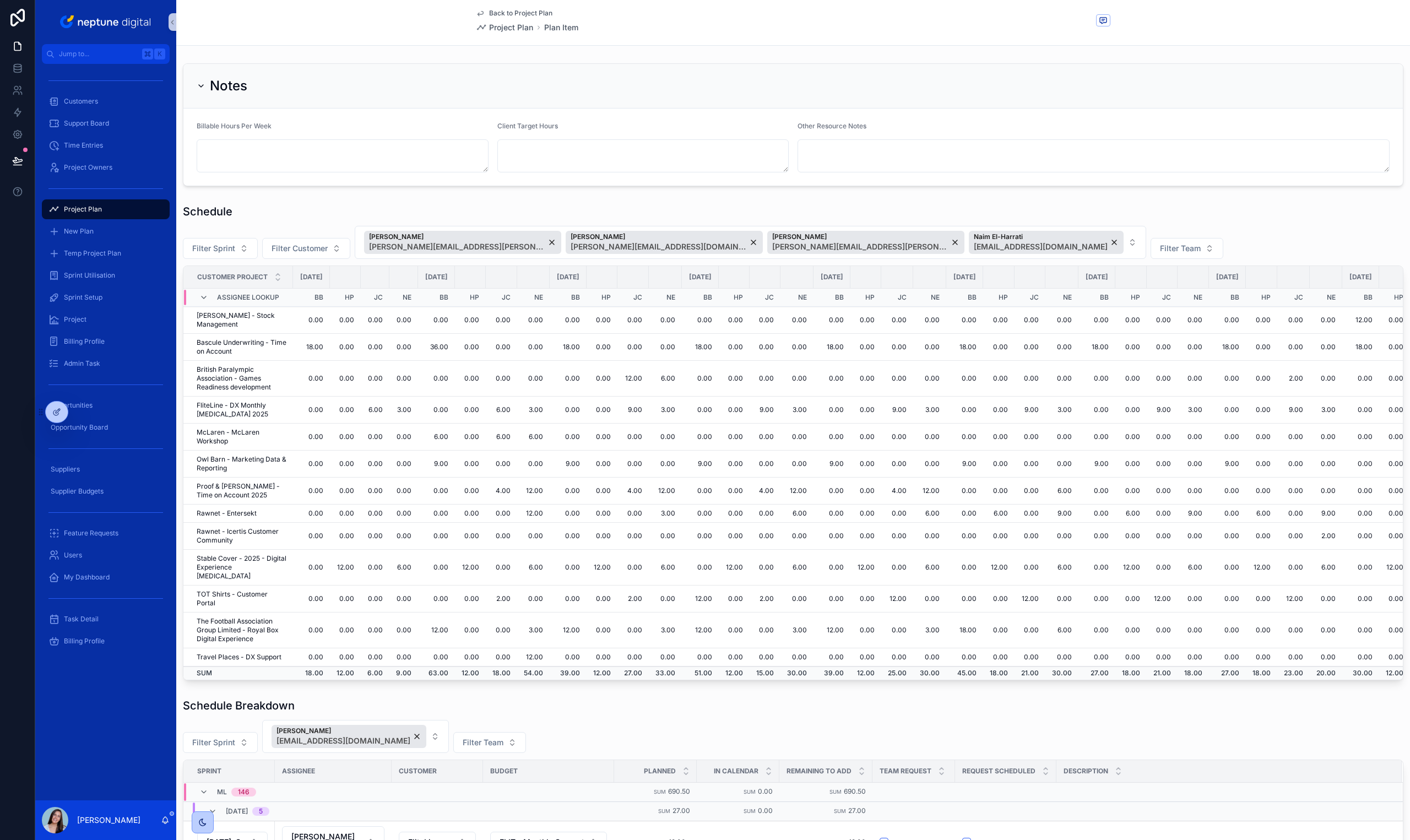
click at [587, 623] on td "12.00" at bounding box center [568, 630] width 37 height 36
click at [587, 348] on td "18.00" at bounding box center [568, 347] width 37 height 27
click at [719, 591] on td "12.00" at bounding box center [700, 599] width 37 height 27
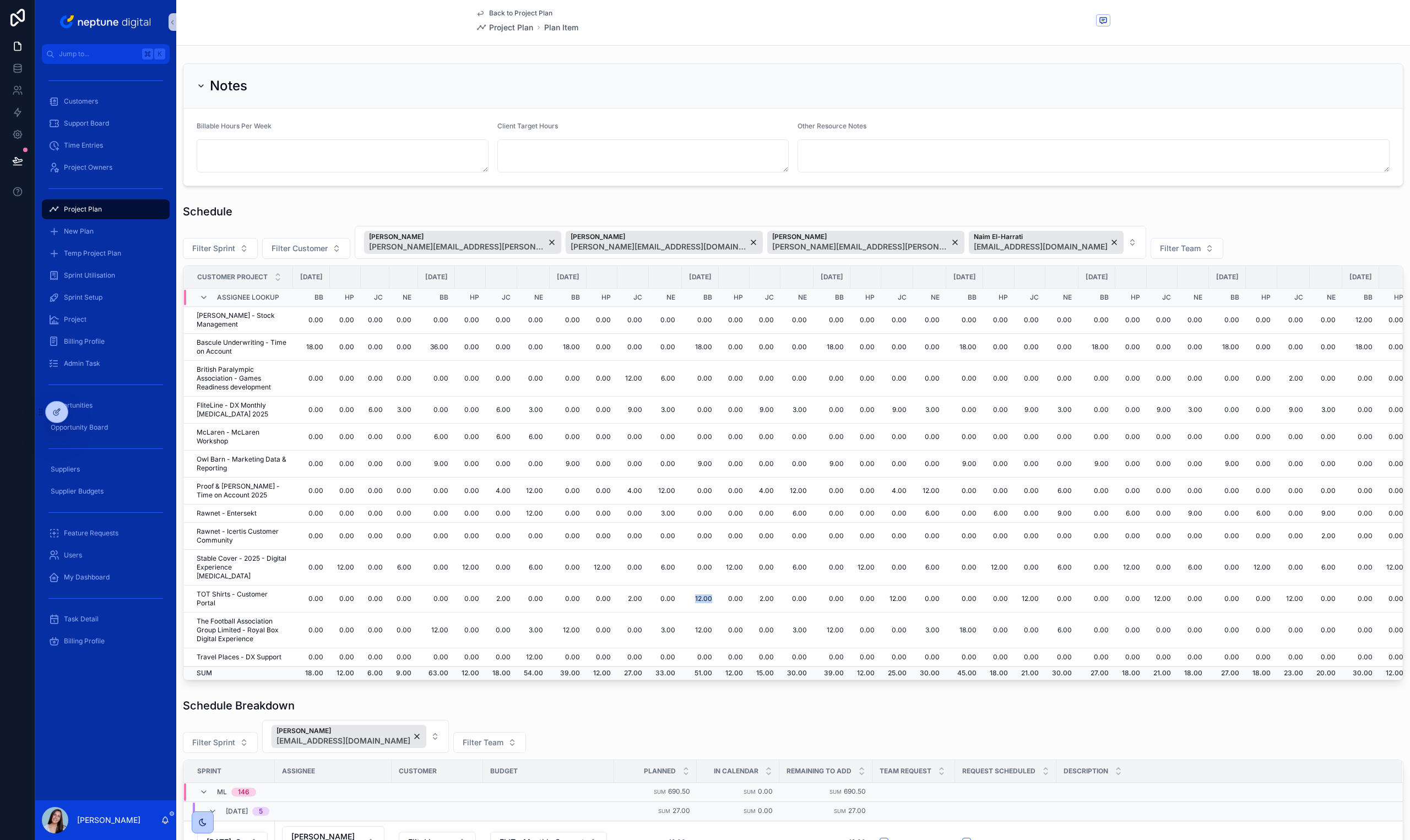
click at [719, 591] on td "12.00" at bounding box center [700, 599] width 37 height 27
click at [780, 667] on td "15.00" at bounding box center [765, 673] width 30 height 13
click at [914, 667] on td "25.00" at bounding box center [897, 673] width 32 height 13
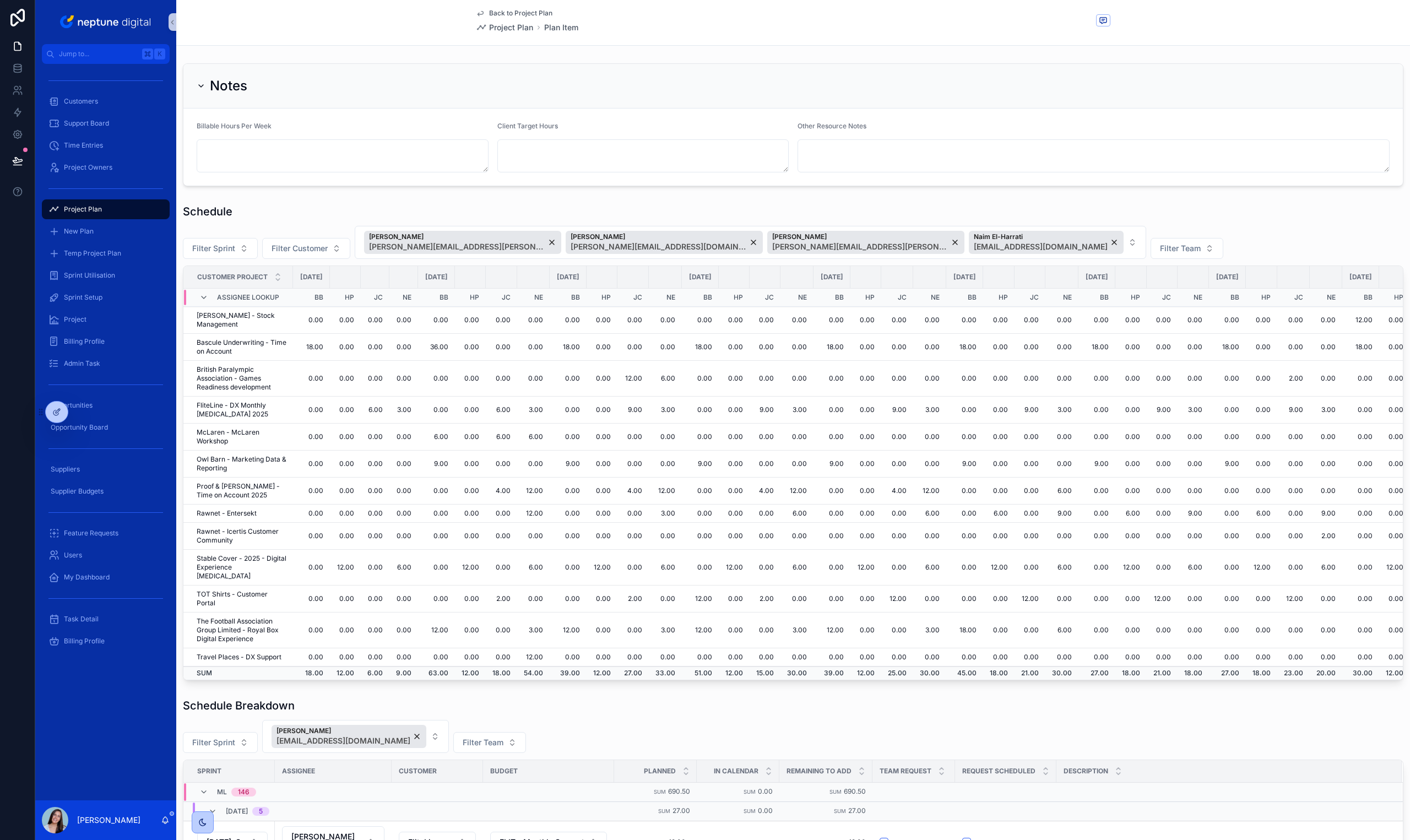
click at [780, 667] on td "15.00" at bounding box center [765, 673] width 30 height 13
click at [661, 242] on div "[PERSON_NAME] [PERSON_NAME][EMAIL_ADDRESS][DOMAIN_NAME]" at bounding box center [664, 242] width 197 height 23
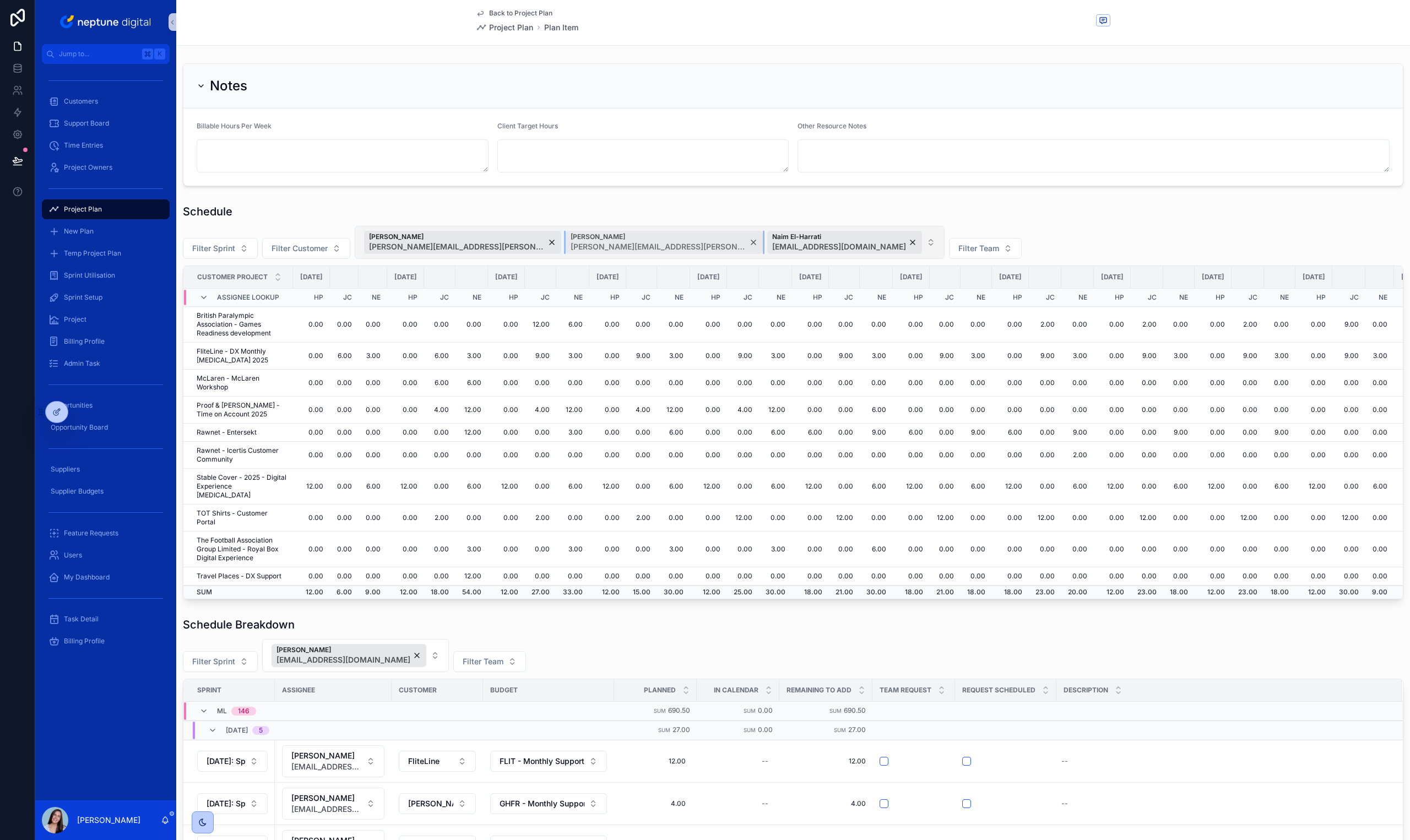
click at [672, 244] on div "[PERSON_NAME] [PERSON_NAME][EMAIL_ADDRESS][PERSON_NAME][DOMAIN_NAME]" at bounding box center [664, 242] width 197 height 23
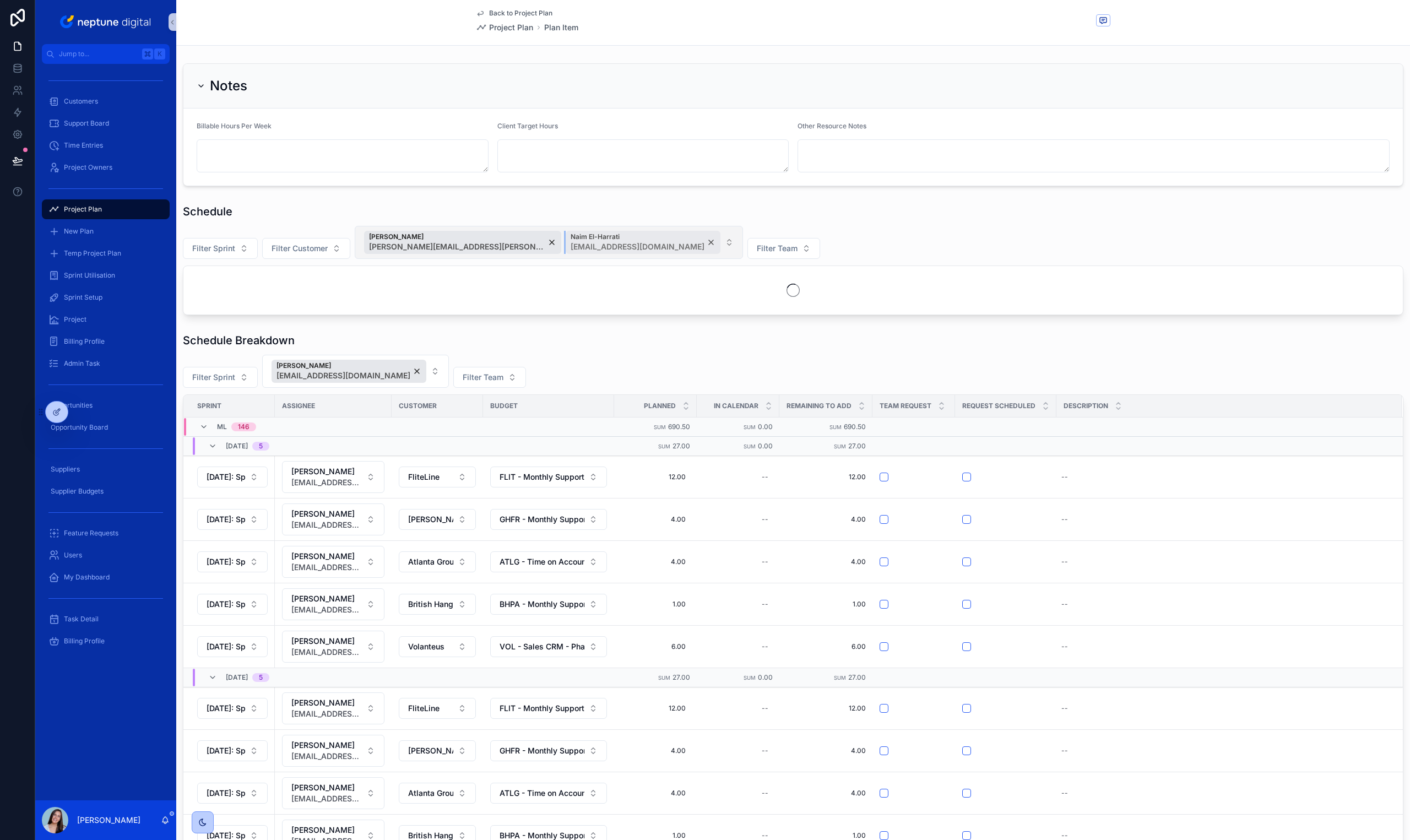
click at [677, 241] on div "Naim El-Harrati [EMAIL_ADDRESS][DOMAIN_NAME]" at bounding box center [643, 242] width 154 height 23
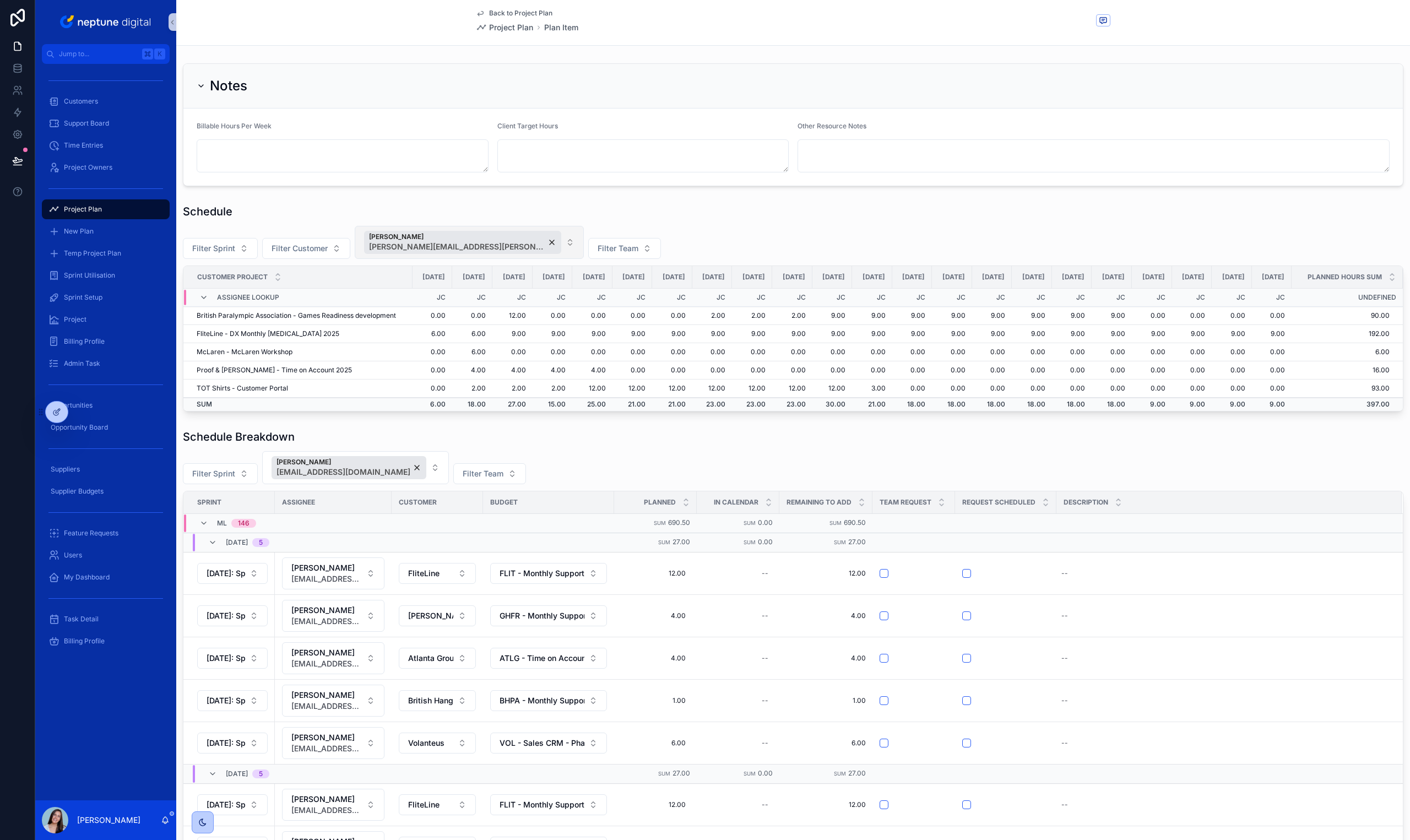
click at [681, 215] on div "Schedule" at bounding box center [793, 211] width 1220 height 15
